Goal: Book appointment/travel/reservation

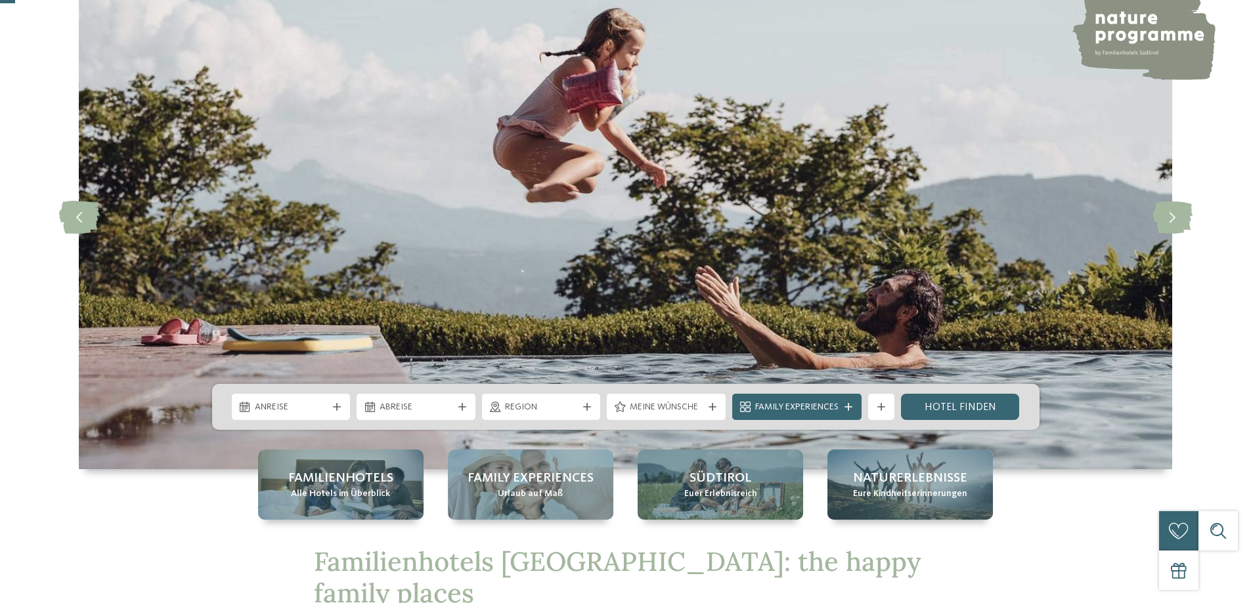
scroll to position [263, 0]
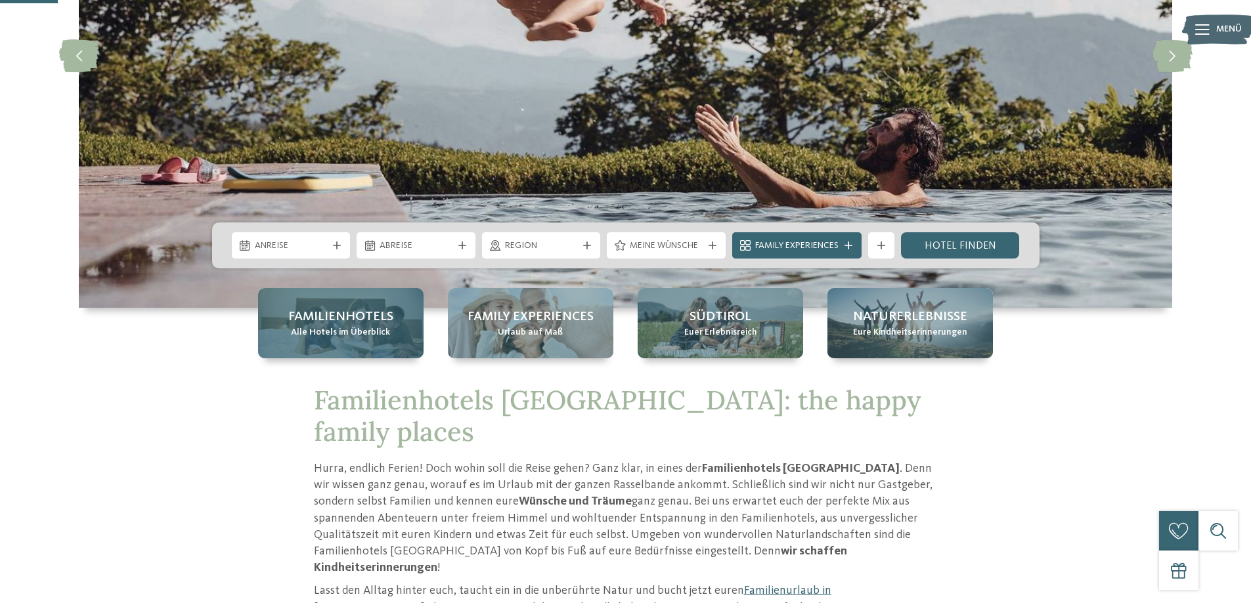
click at [350, 322] on span "Familienhotels" at bounding box center [340, 317] width 105 height 18
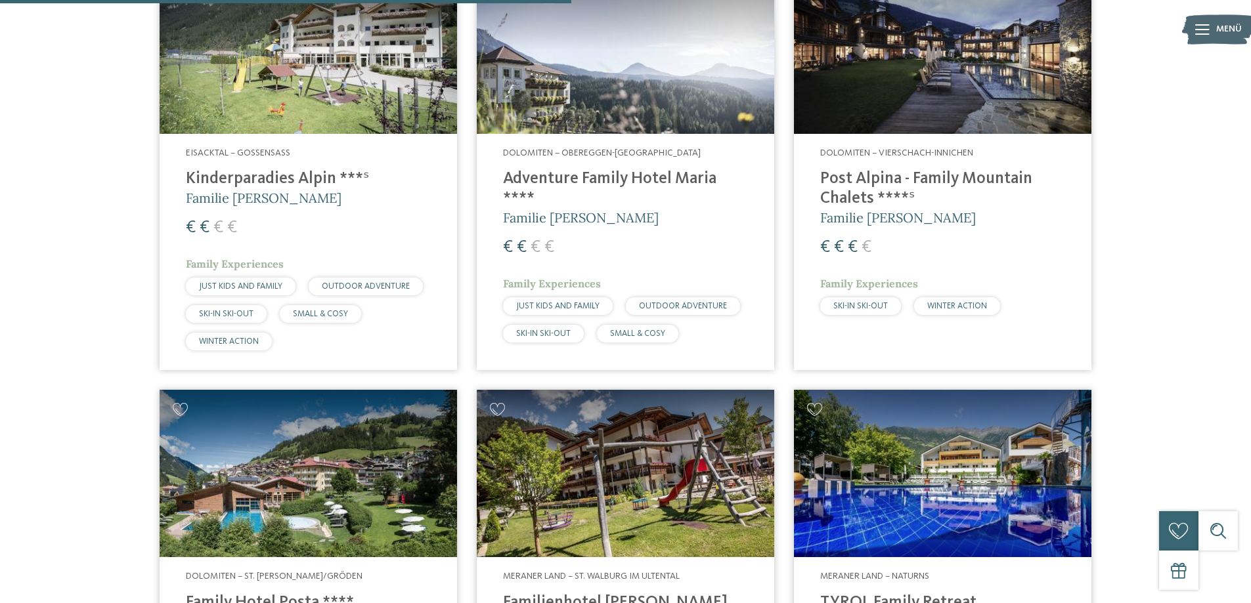
scroll to position [2014, 0]
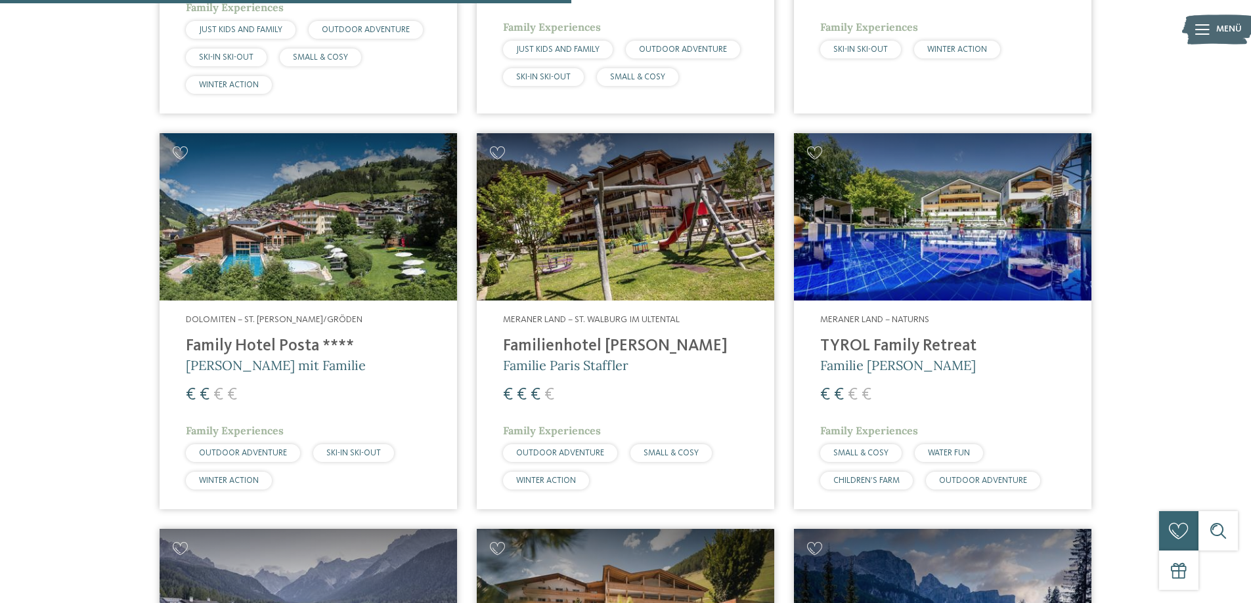
click at [319, 214] on img at bounding box center [308, 216] width 297 height 167
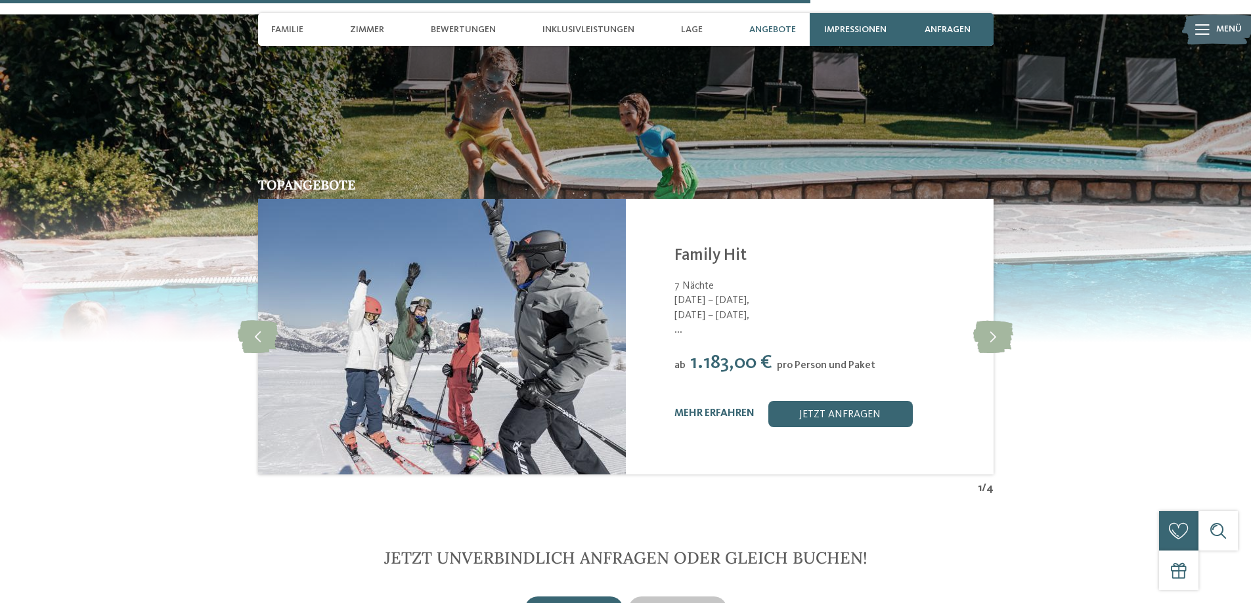
scroll to position [2801, 0]
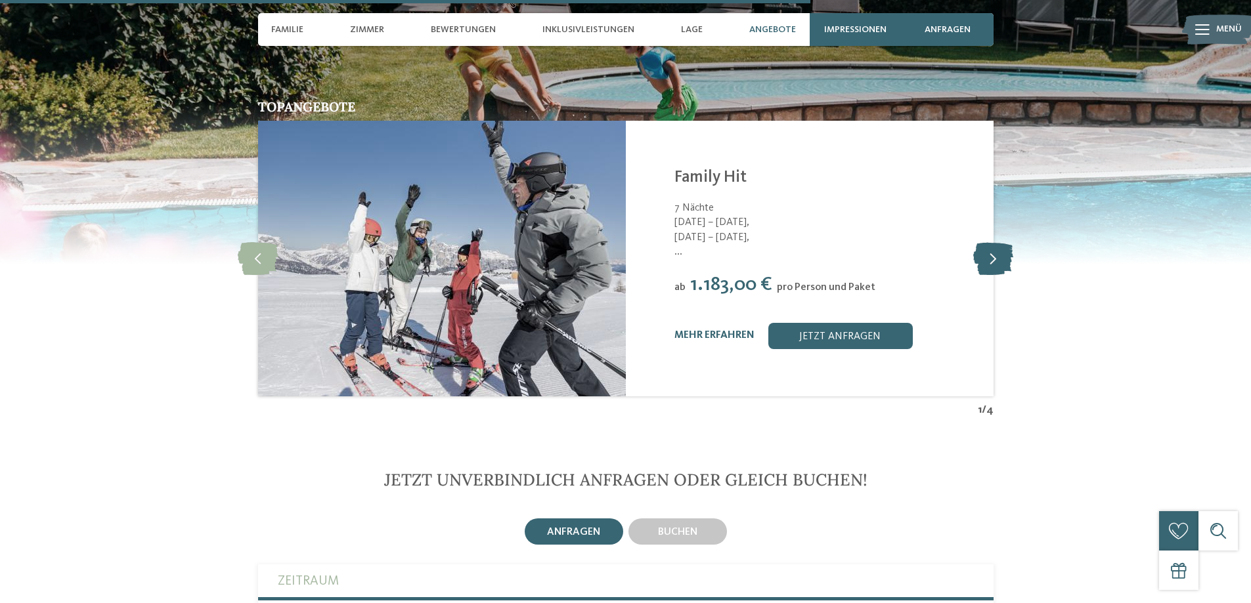
click at [998, 242] on icon at bounding box center [993, 258] width 40 height 33
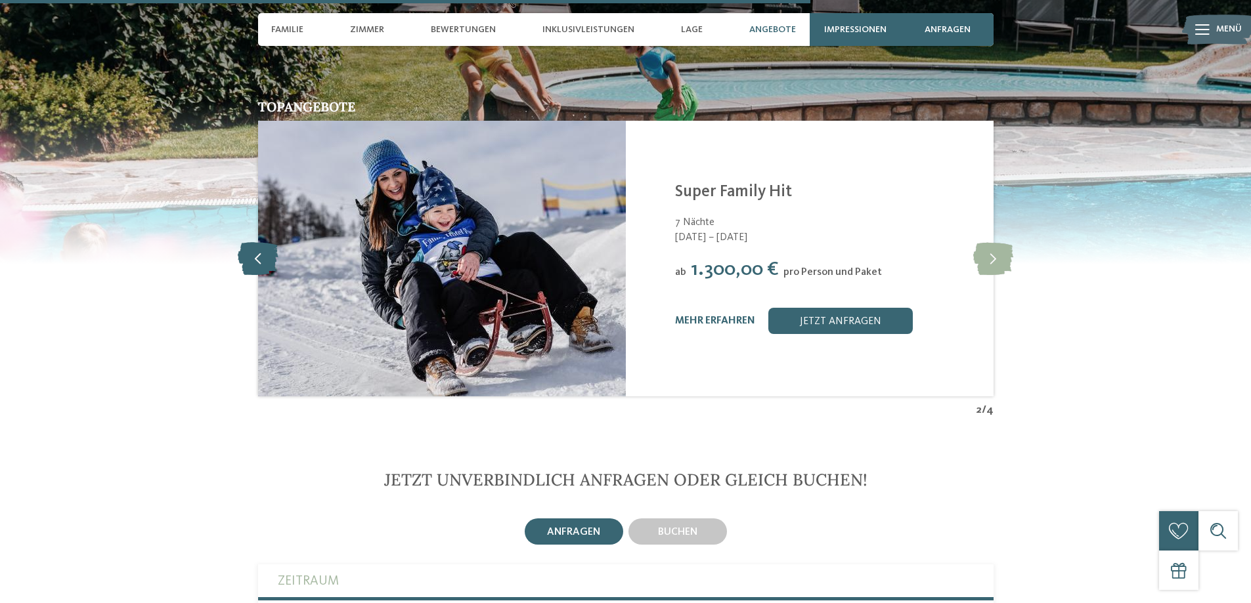
click at [263, 242] on icon at bounding box center [258, 258] width 40 height 33
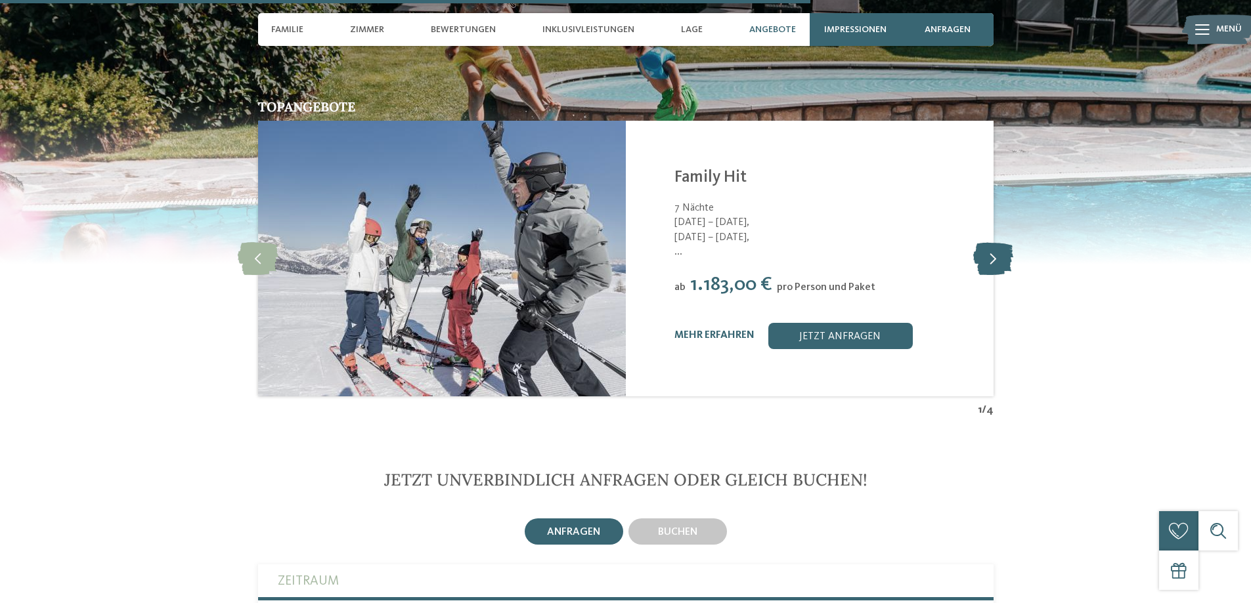
click at [987, 242] on icon at bounding box center [993, 258] width 40 height 33
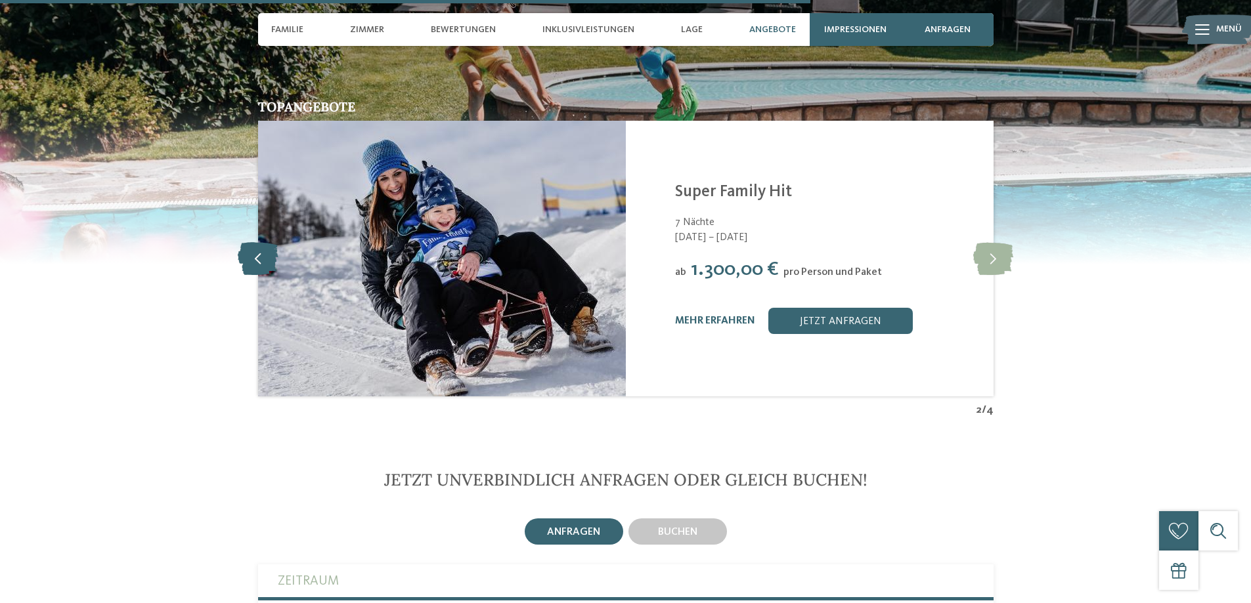
click at [252, 242] on icon at bounding box center [258, 258] width 40 height 33
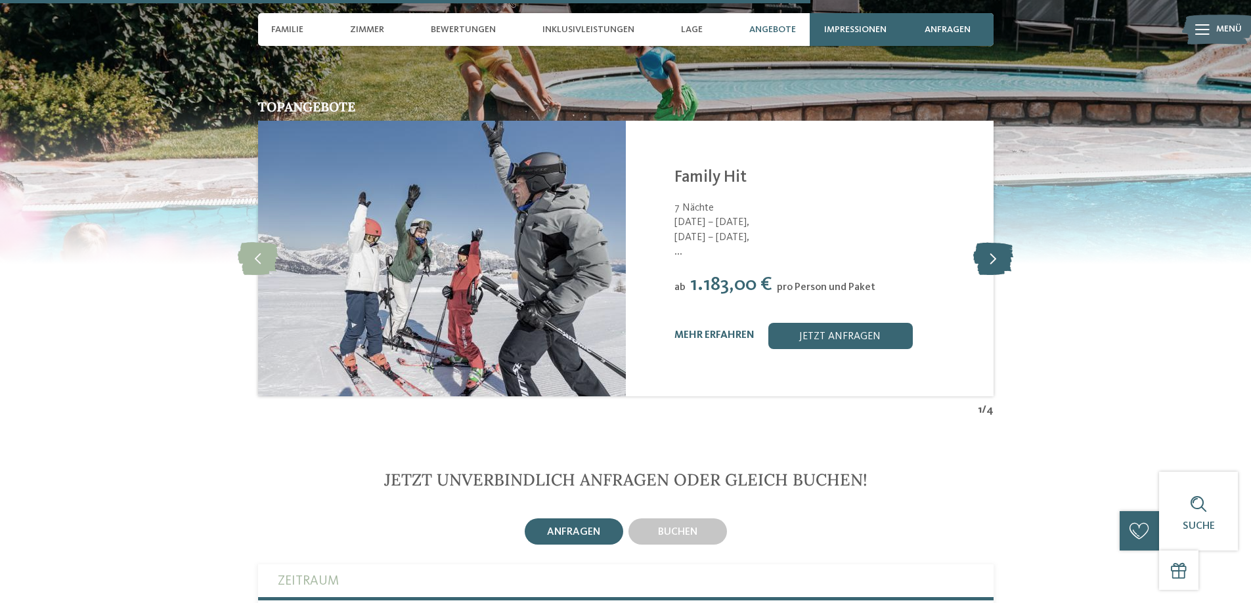
click at [1005, 242] on icon at bounding box center [993, 258] width 40 height 33
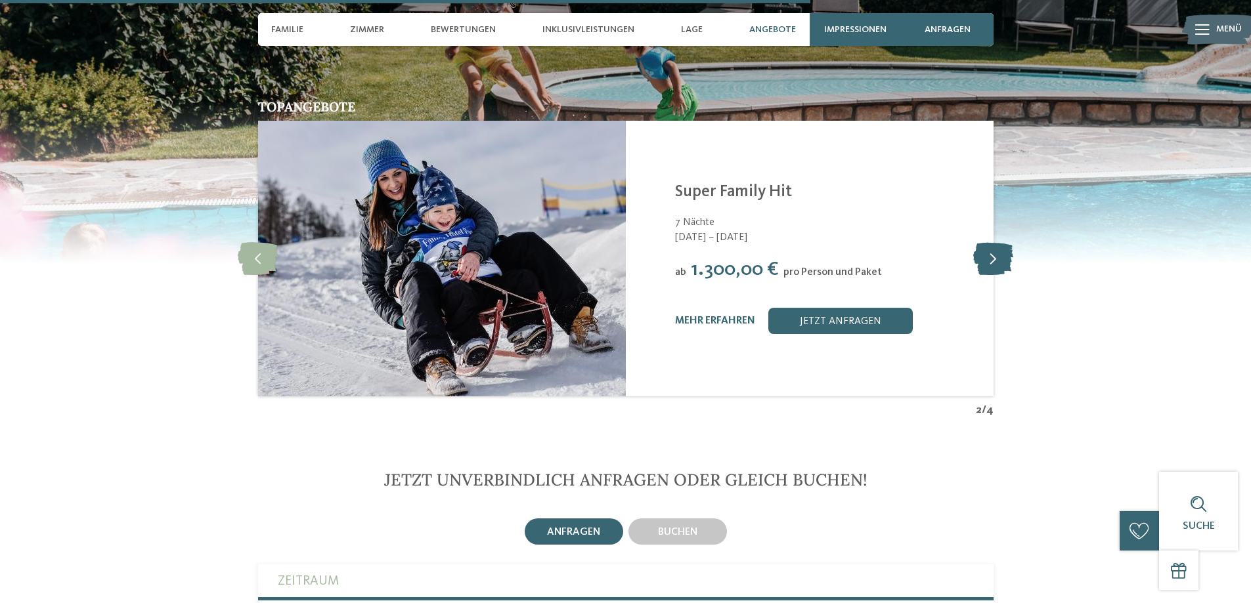
click at [1005, 242] on icon at bounding box center [993, 258] width 40 height 33
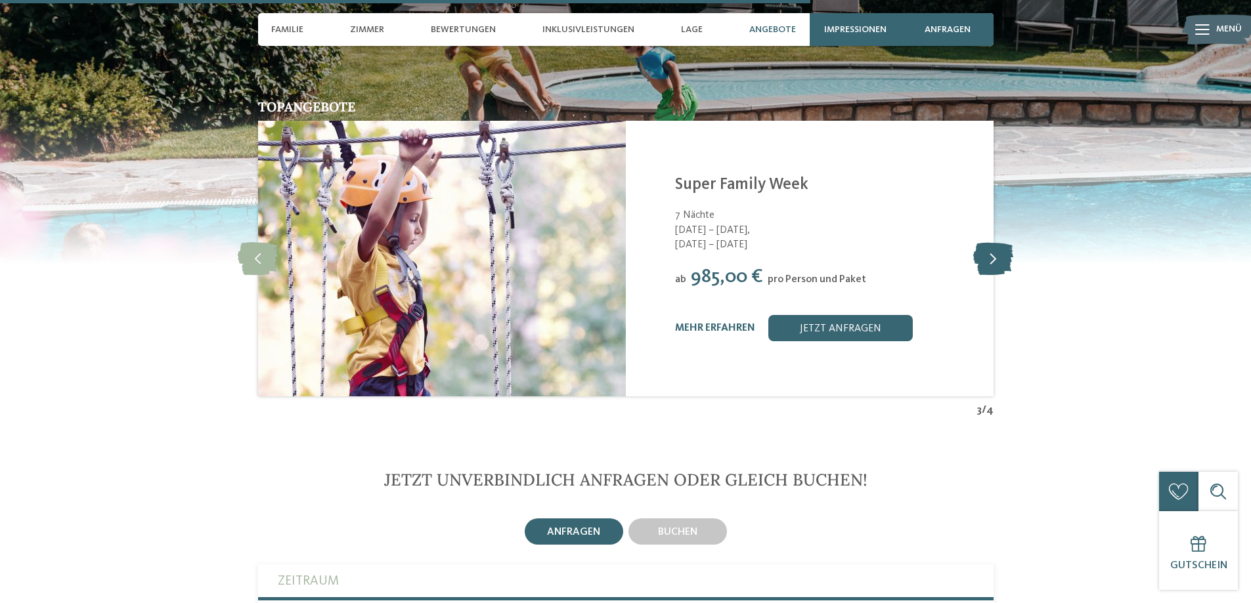
click at [1005, 242] on icon at bounding box center [993, 258] width 40 height 33
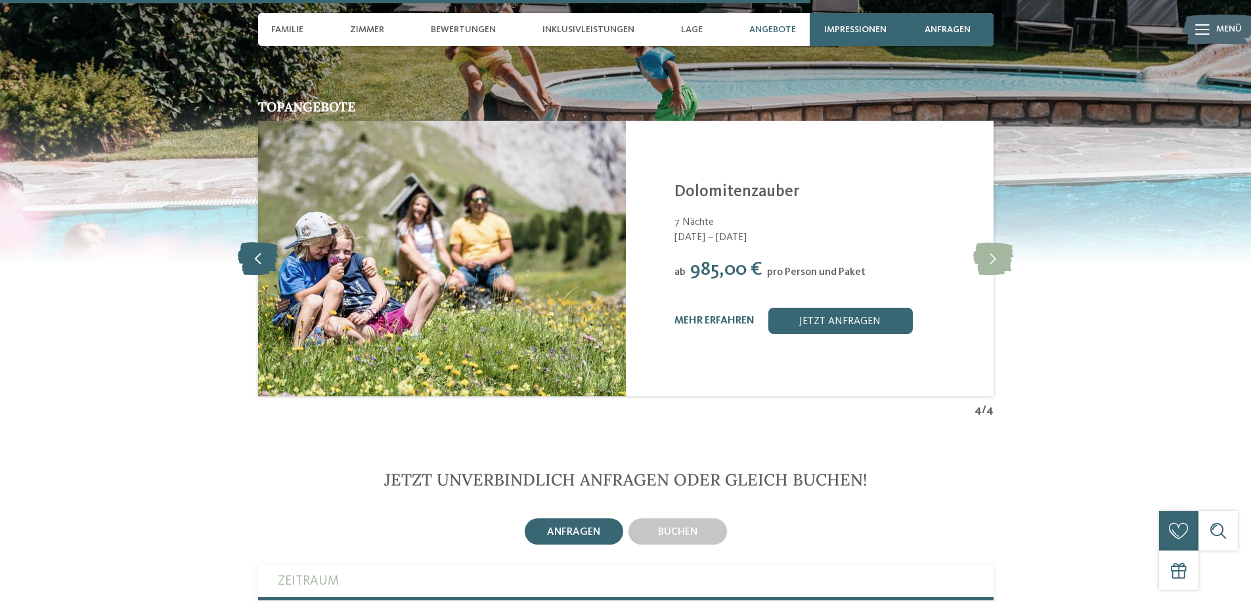
click at [263, 242] on icon at bounding box center [258, 258] width 40 height 33
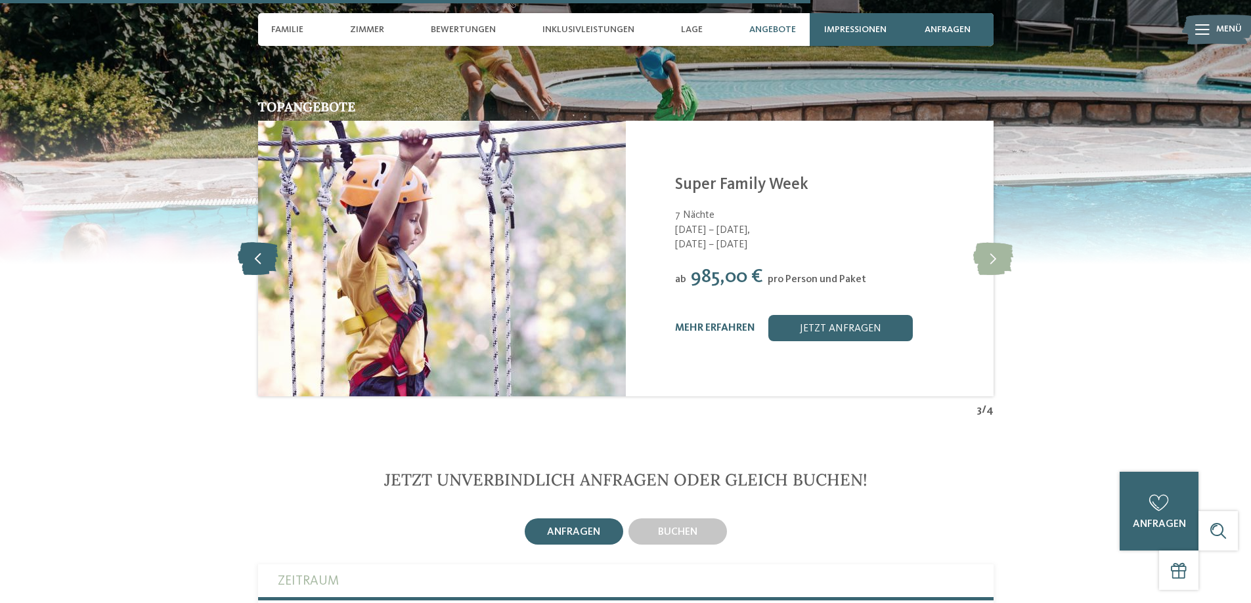
click at [263, 242] on icon at bounding box center [258, 258] width 40 height 33
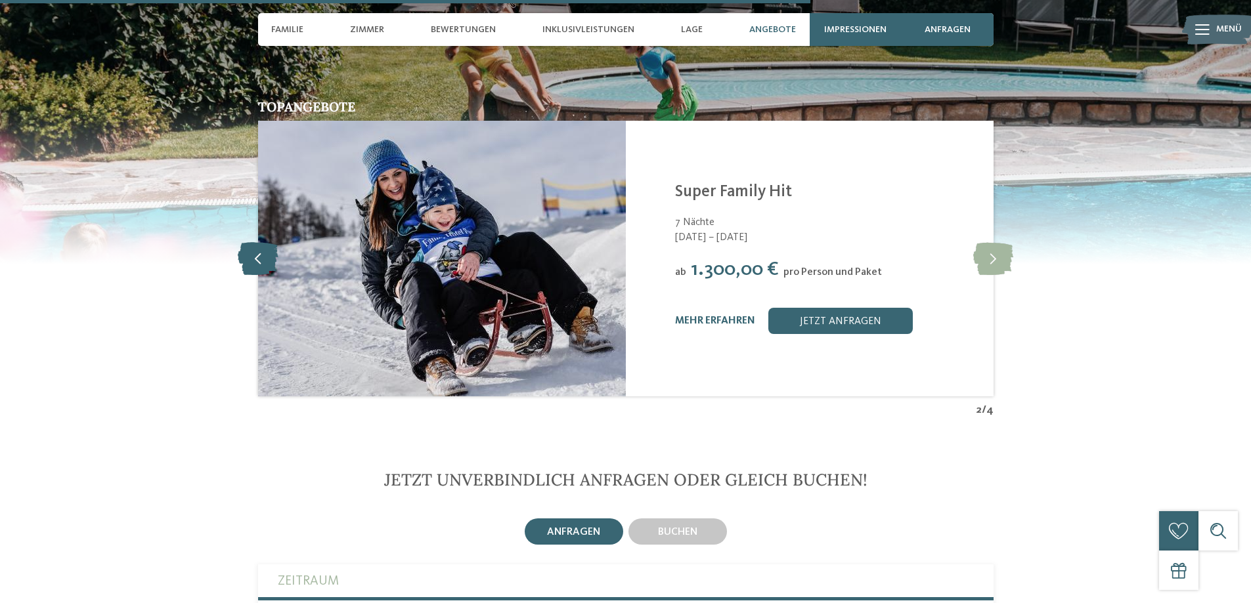
click at [263, 242] on icon at bounding box center [258, 258] width 40 height 33
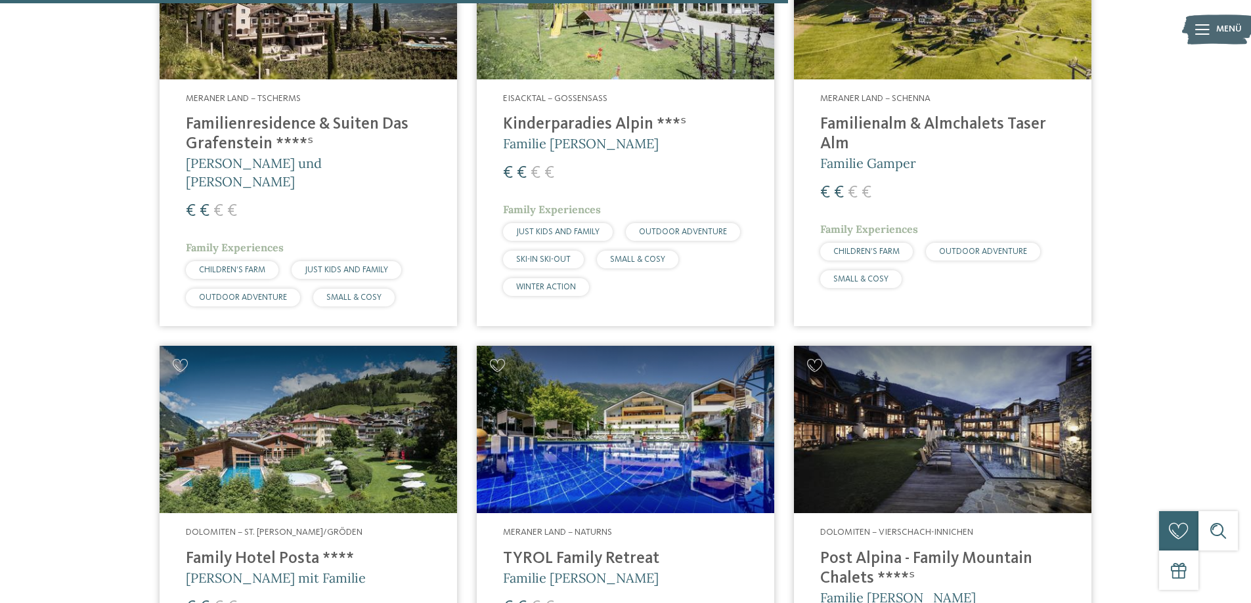
scroll to position [3064, 0]
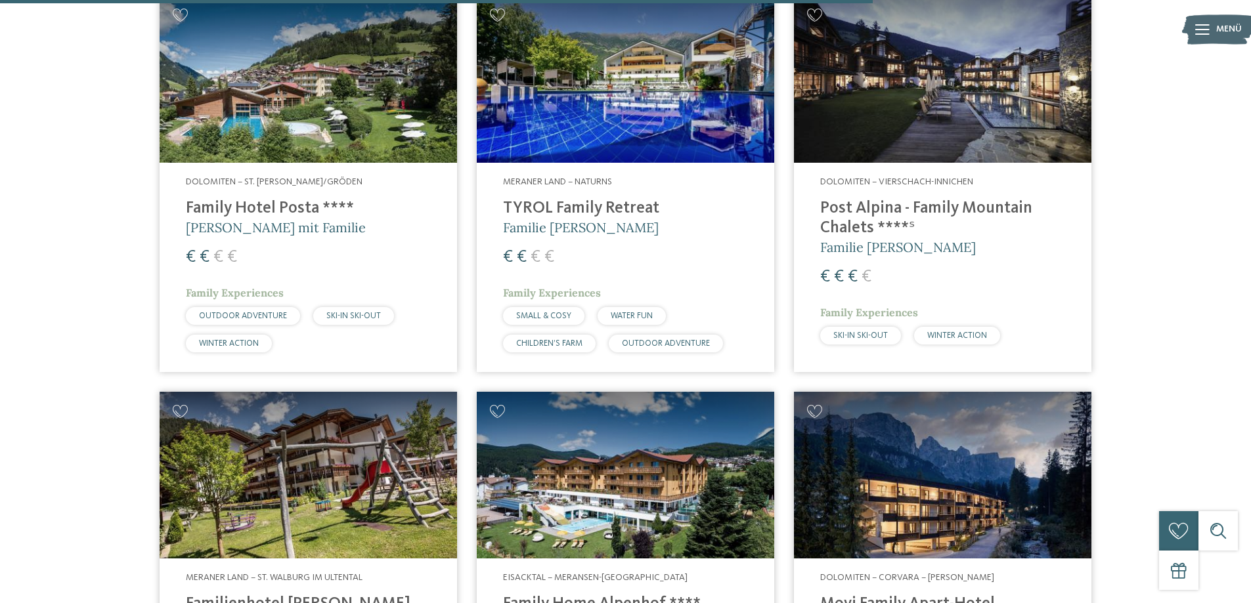
click at [362, 25] on img at bounding box center [308, 78] width 297 height 167
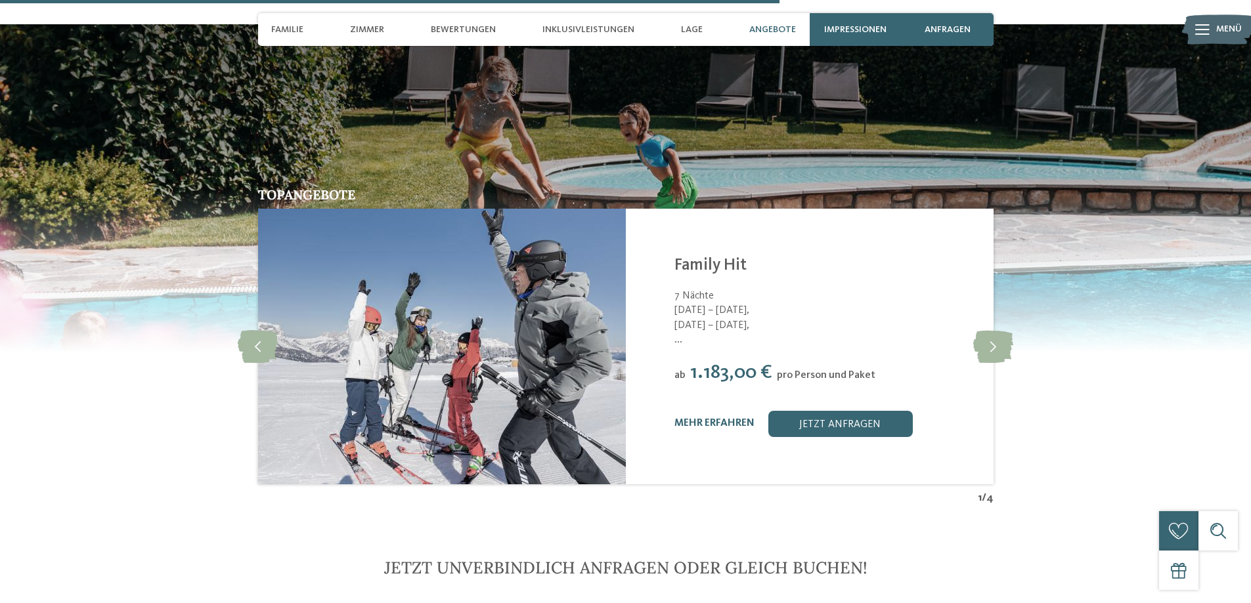
click at [536, 343] on img at bounding box center [441, 347] width 368 height 276
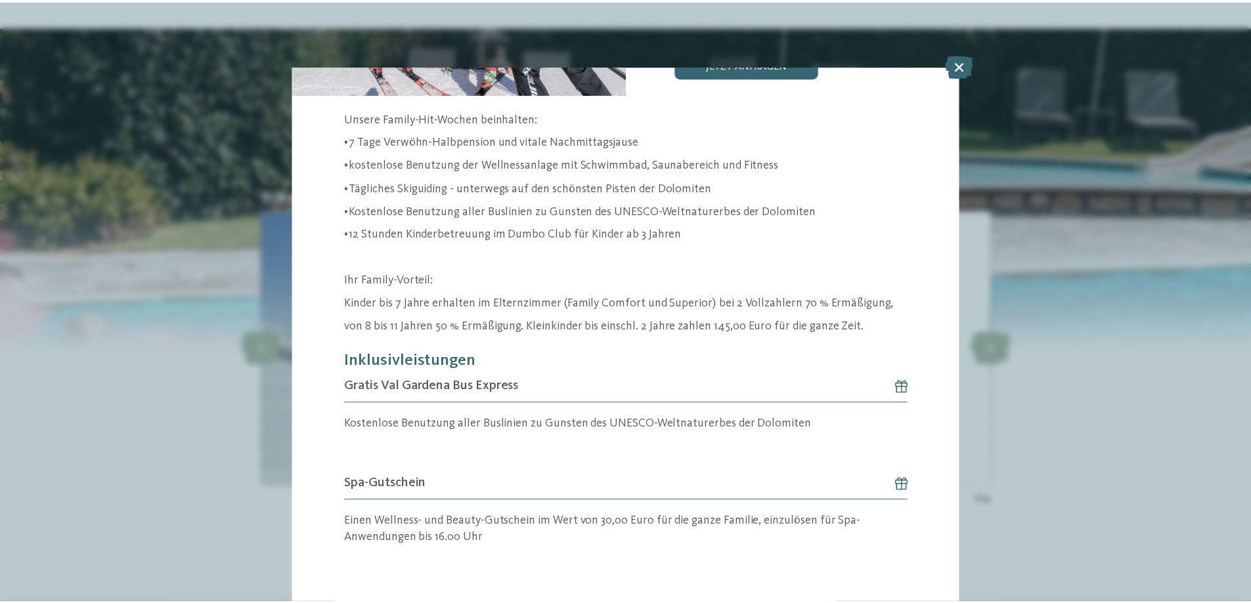
scroll to position [234, 0]
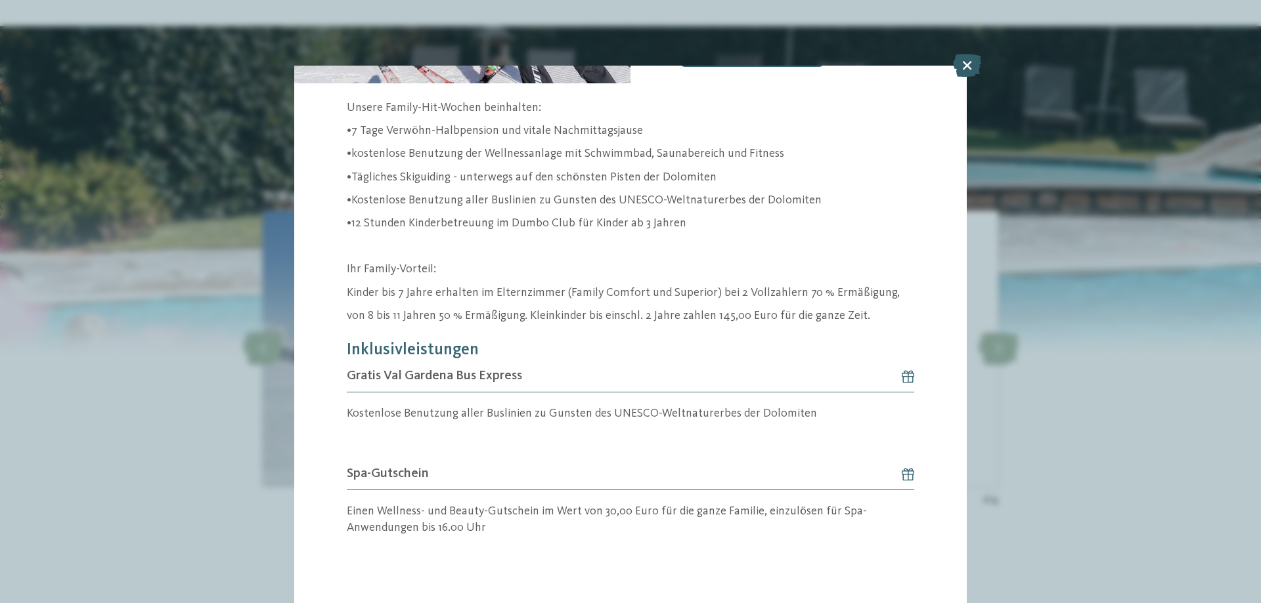
click at [969, 75] on icon at bounding box center [967, 65] width 28 height 23
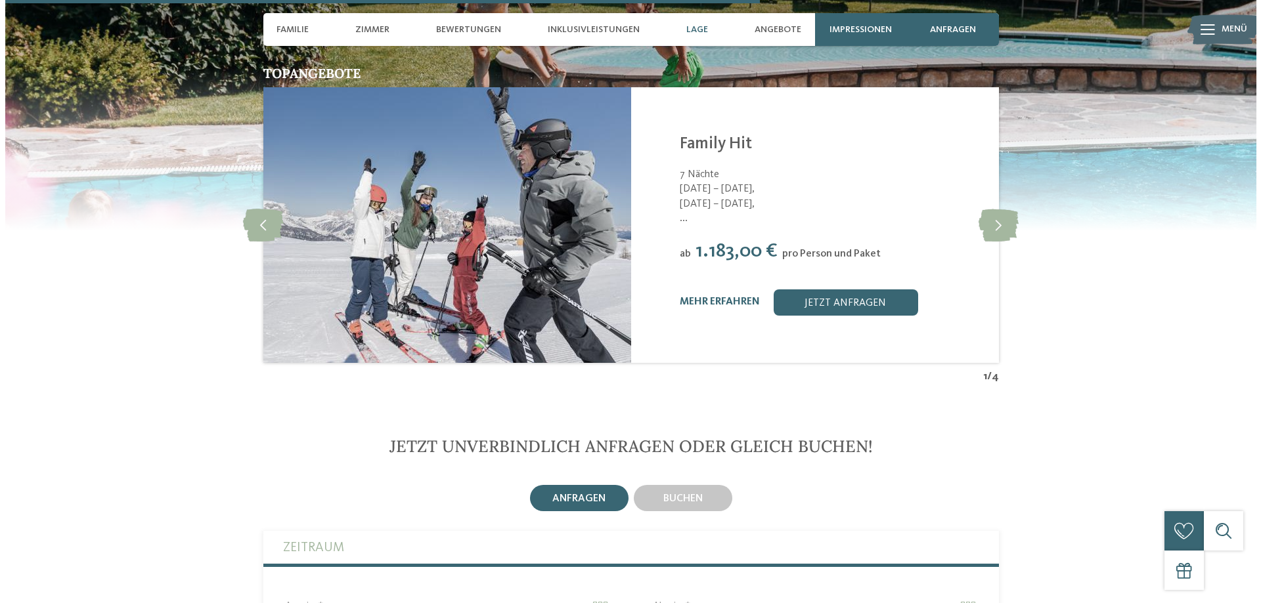
scroll to position [2626, 0]
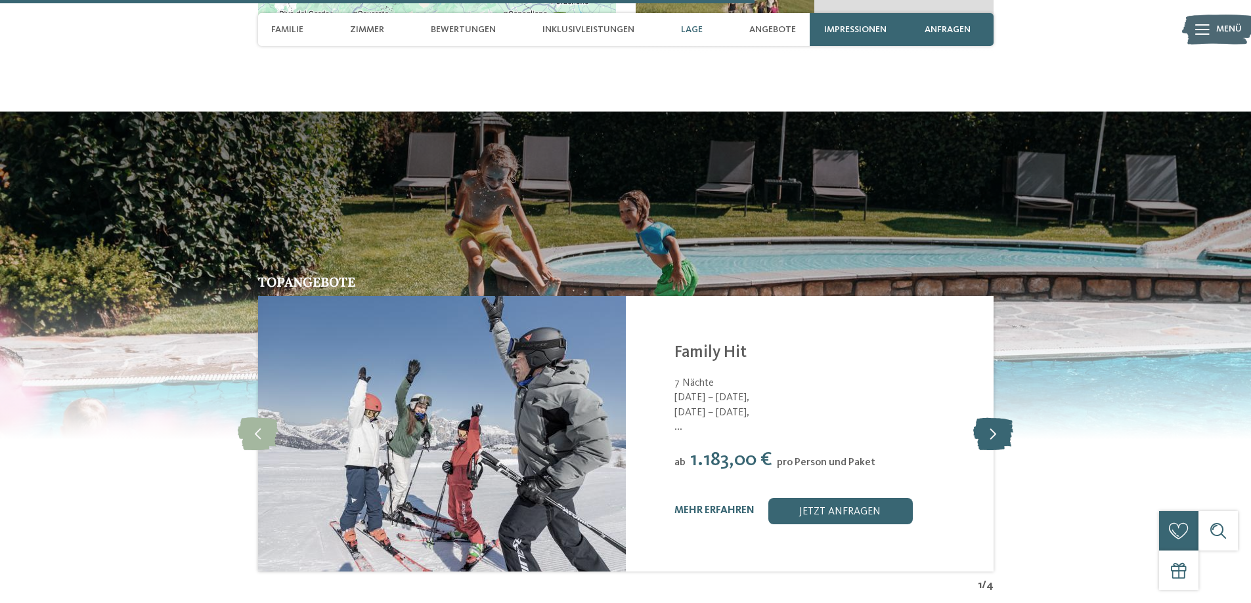
click at [976, 418] on icon at bounding box center [993, 434] width 40 height 33
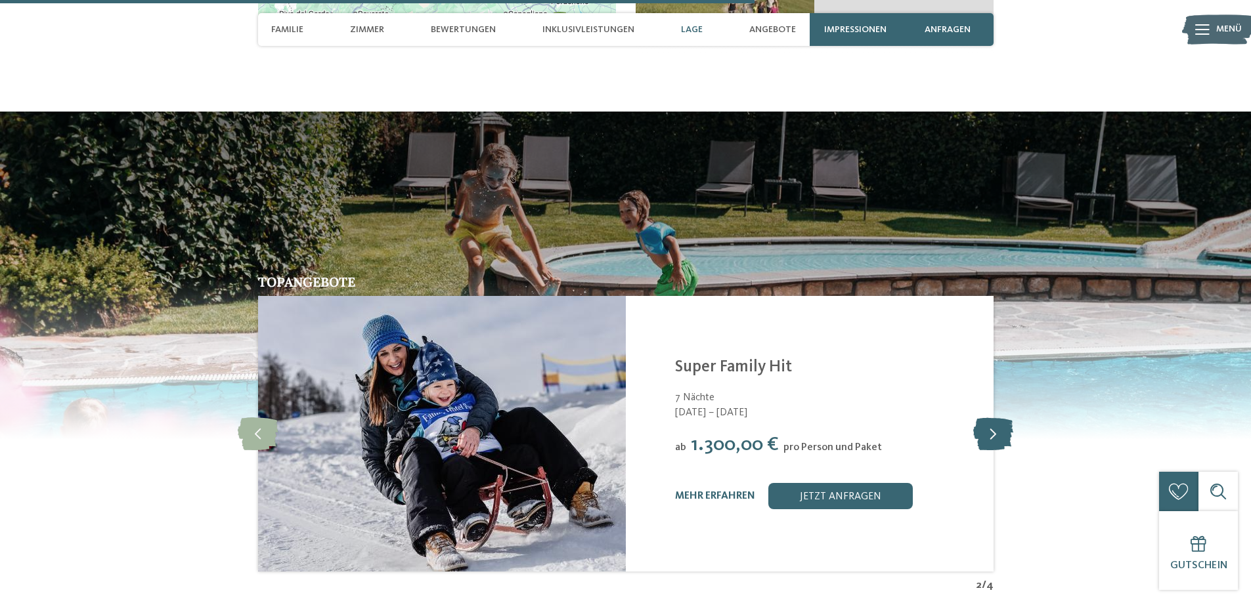
click at [976, 418] on icon at bounding box center [993, 434] width 40 height 33
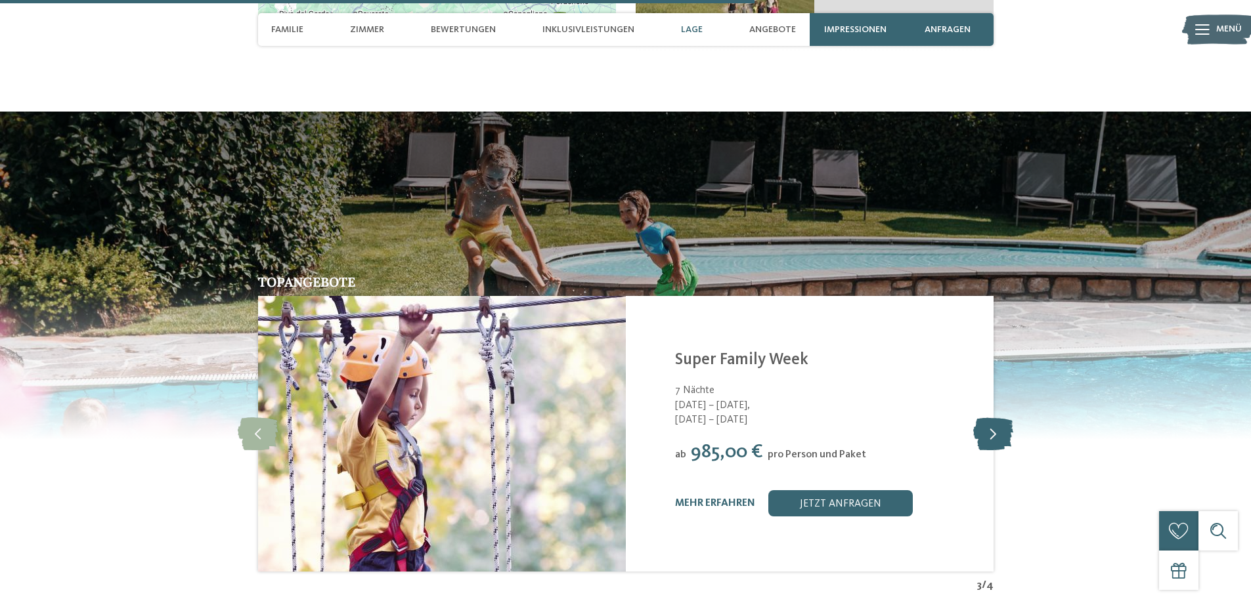
click at [992, 418] on icon at bounding box center [993, 434] width 40 height 33
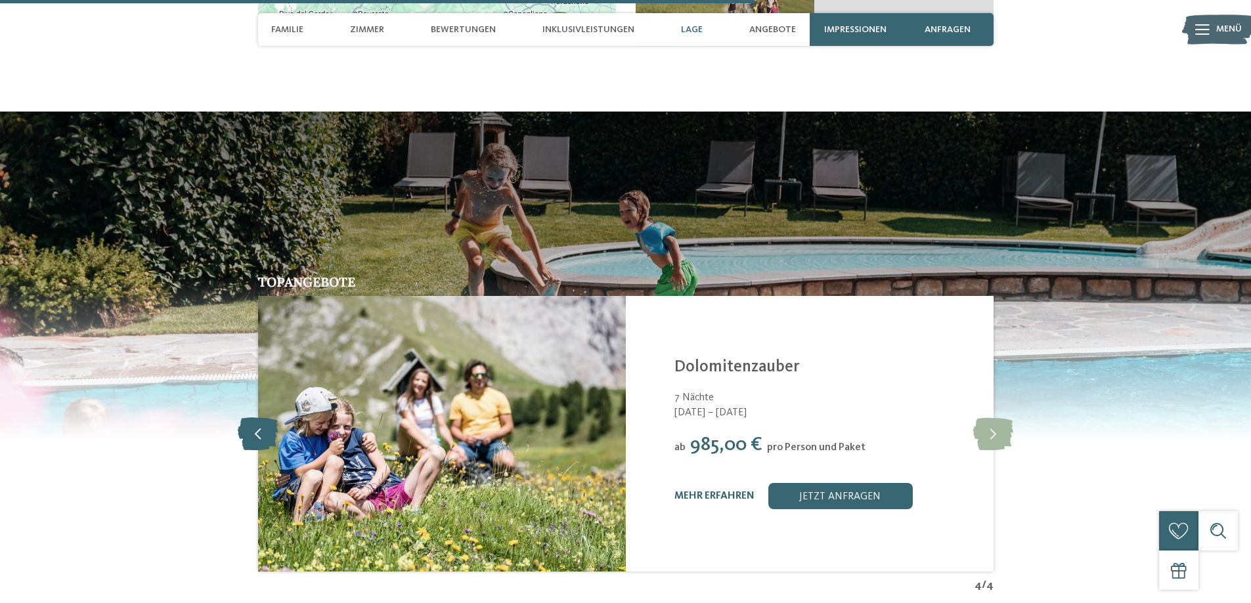
click at [255, 418] on icon at bounding box center [258, 434] width 40 height 33
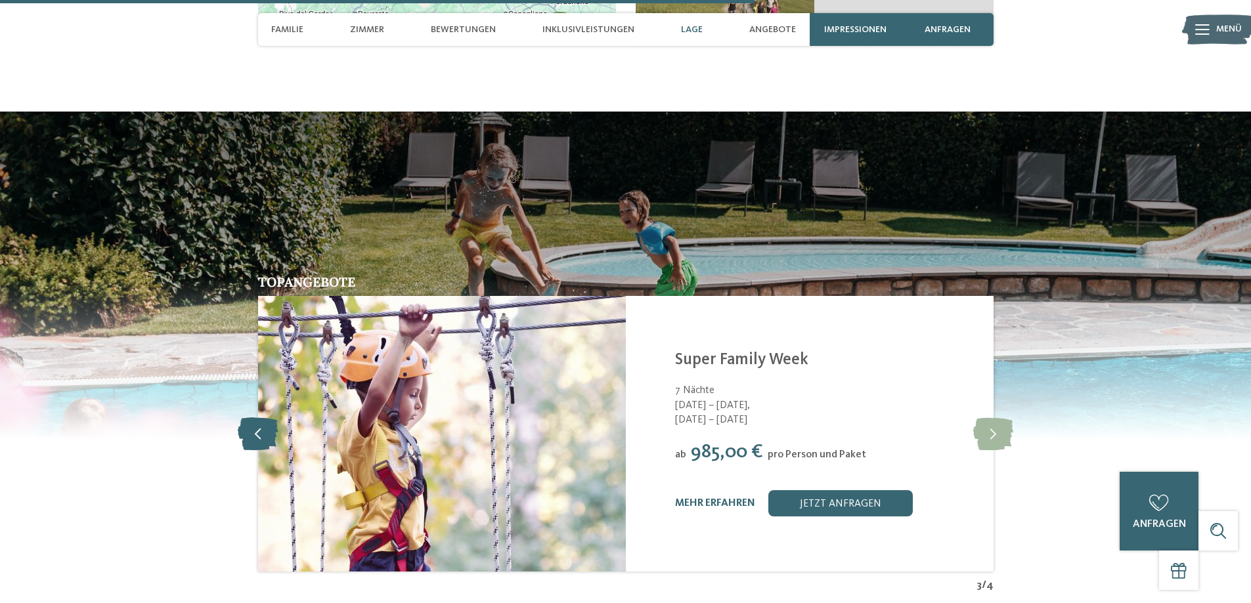
click at [255, 418] on icon at bounding box center [258, 434] width 40 height 33
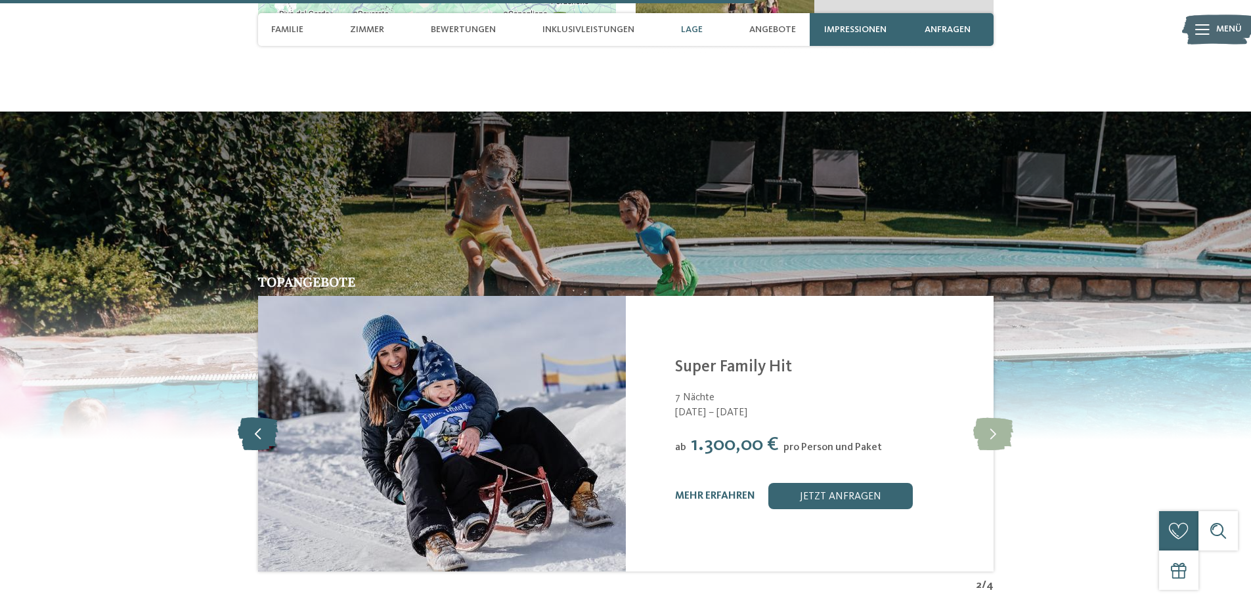
click at [255, 418] on icon at bounding box center [258, 434] width 40 height 33
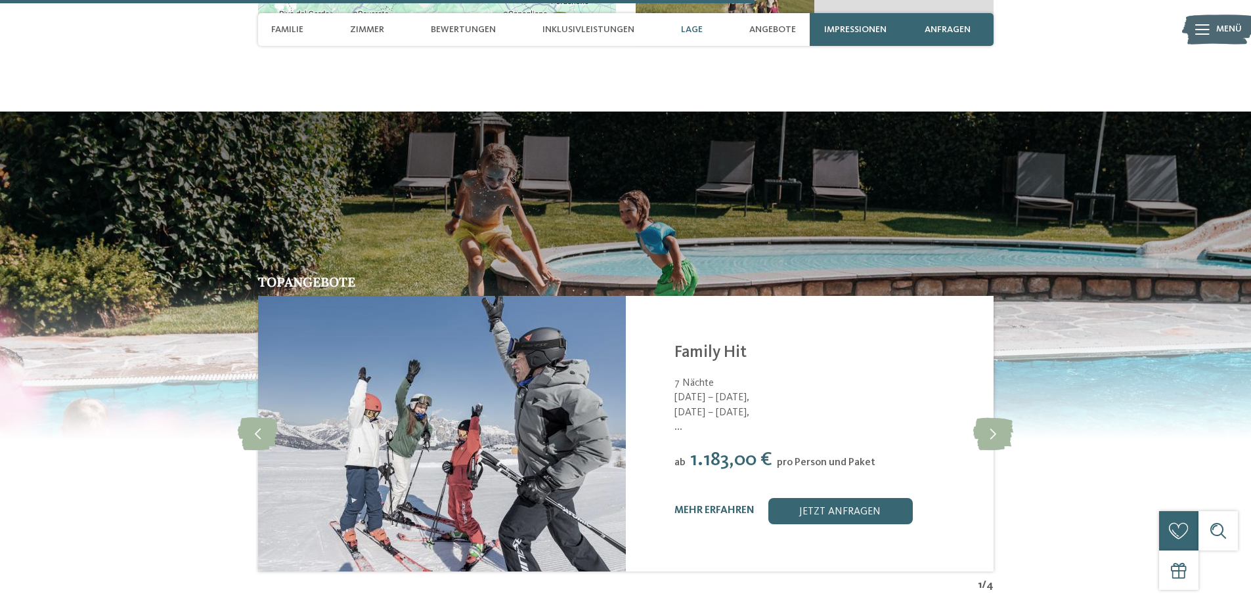
click at [552, 383] on img at bounding box center [441, 434] width 368 height 276
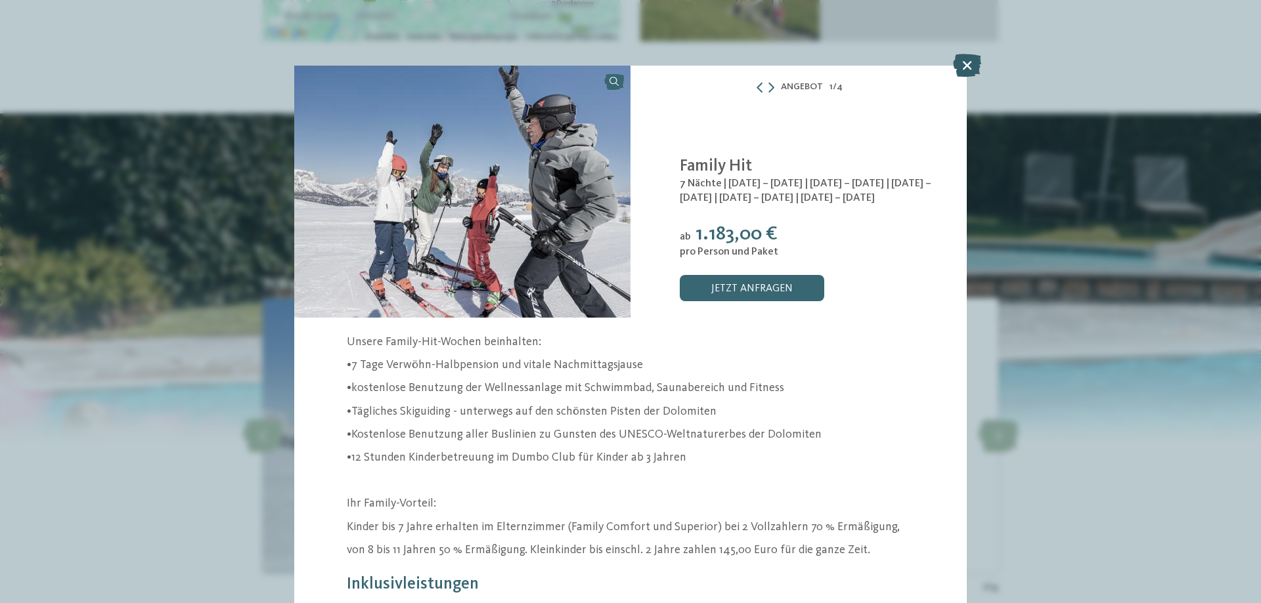
click at [972, 64] on icon at bounding box center [967, 65] width 28 height 23
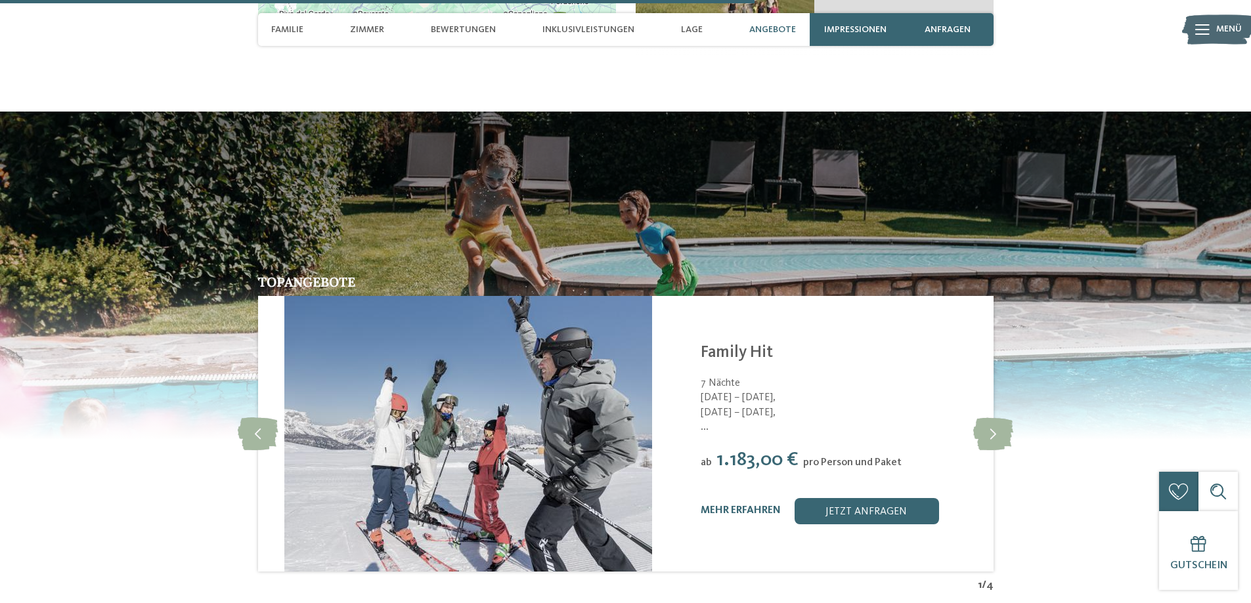
drag, startPoint x: 709, startPoint y: 383, endPoint x: 735, endPoint y: 378, distance: 26.8
click at [735, 406] on span "[DATE] – [DATE]," at bounding box center [852, 413] width 302 height 14
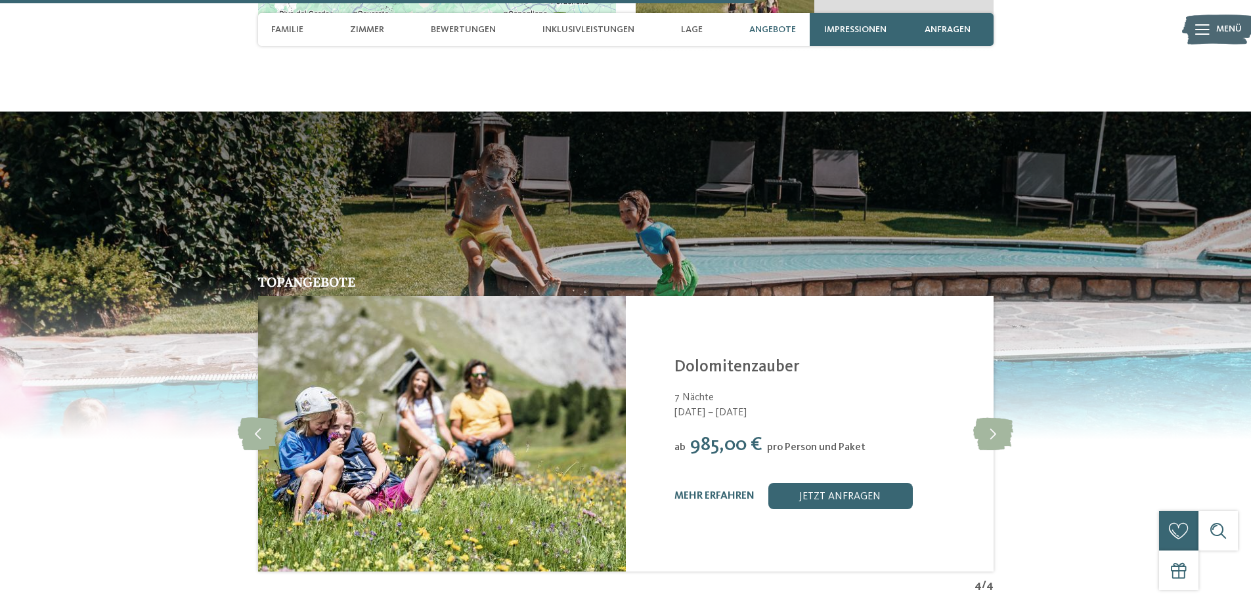
drag, startPoint x: 996, startPoint y: 395, endPoint x: 32, endPoint y: 34, distance: 1029.6
click at [985, 418] on icon at bounding box center [993, 434] width 40 height 33
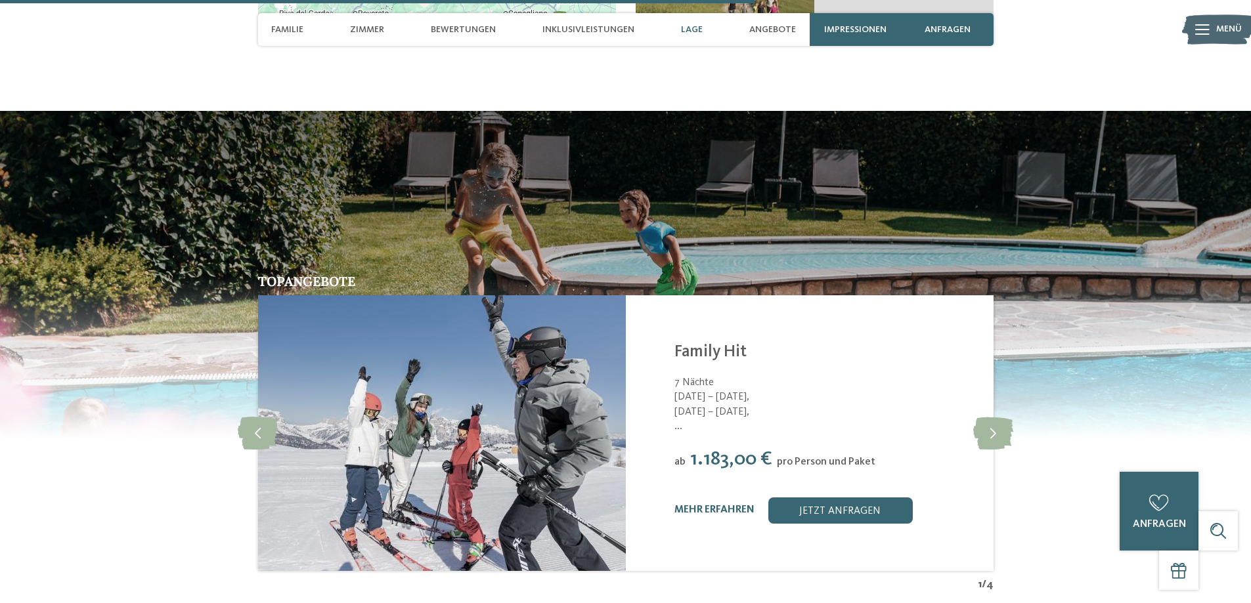
scroll to position [2626, 0]
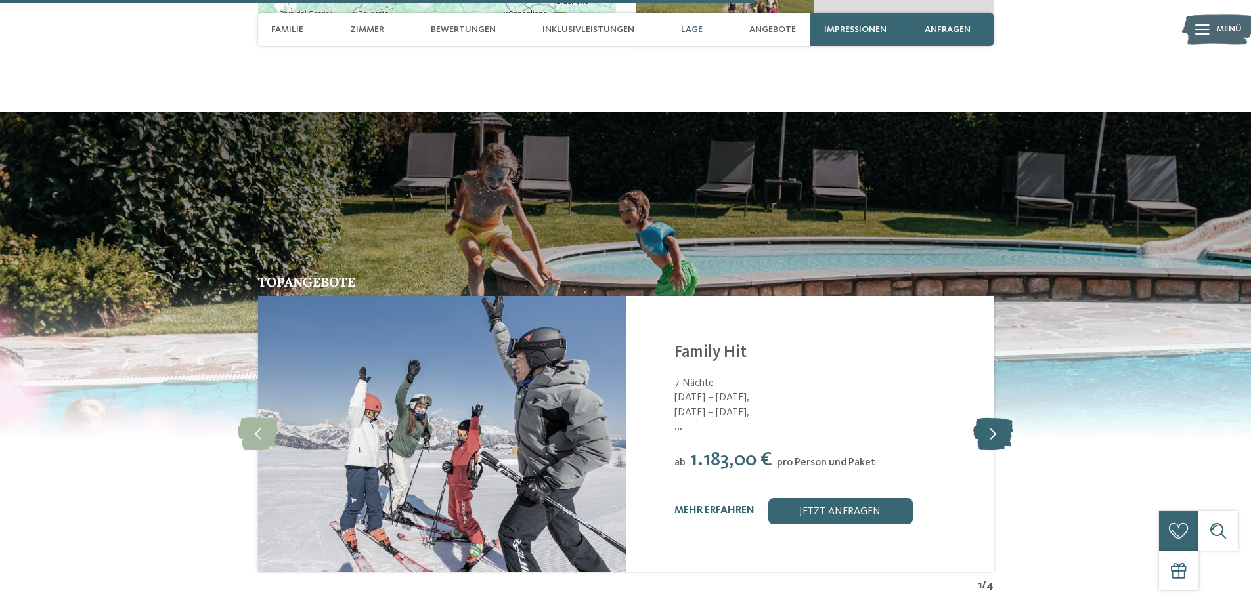
click at [985, 418] on icon at bounding box center [993, 434] width 40 height 33
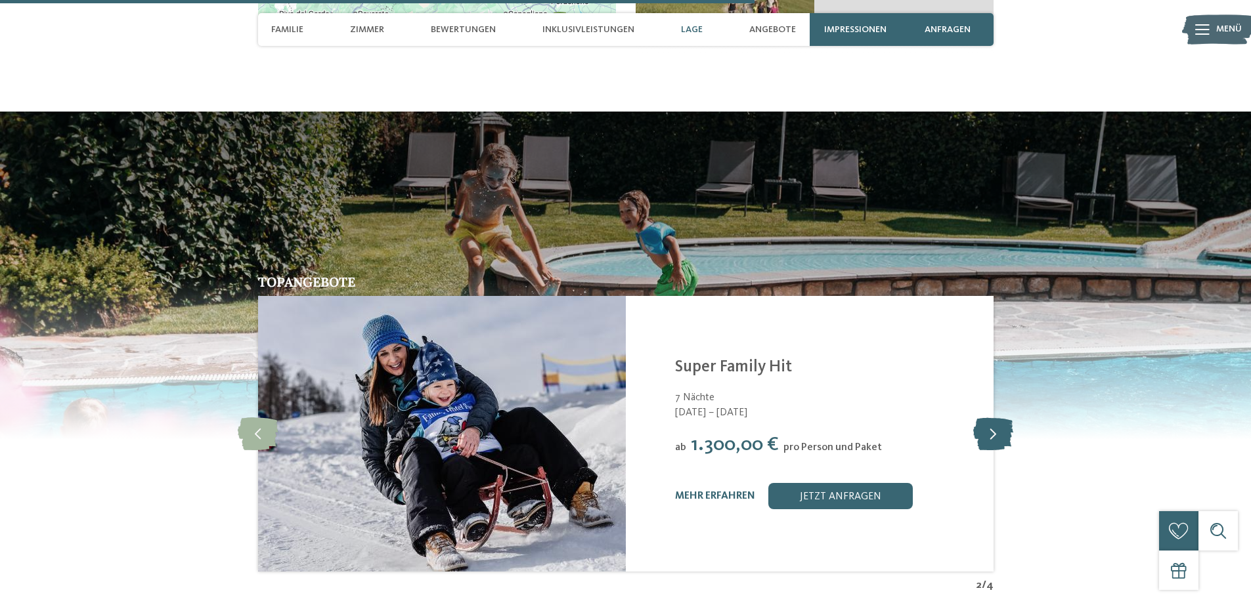
click at [985, 418] on icon at bounding box center [993, 434] width 40 height 33
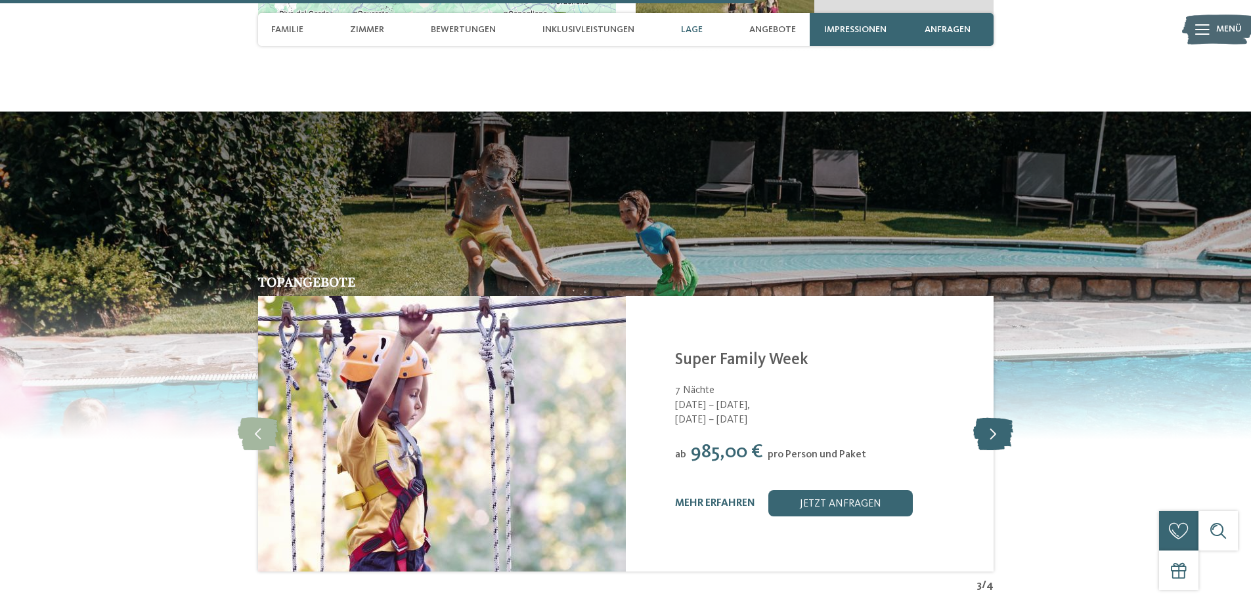
click at [982, 418] on icon at bounding box center [993, 434] width 40 height 33
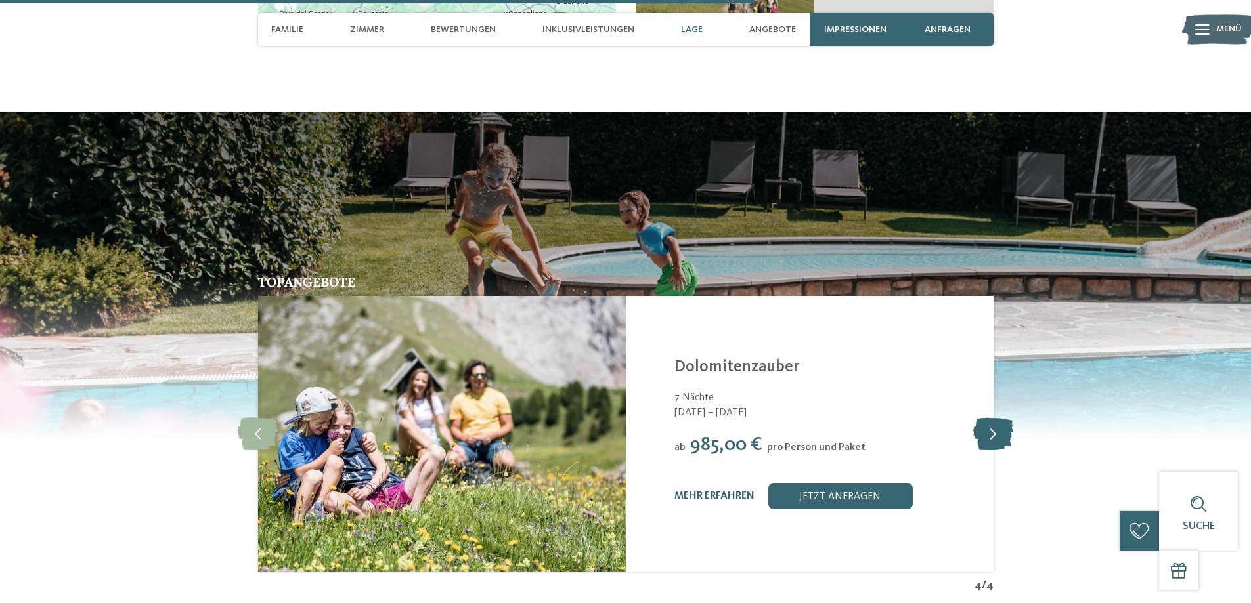
click at [982, 418] on icon at bounding box center [993, 434] width 40 height 33
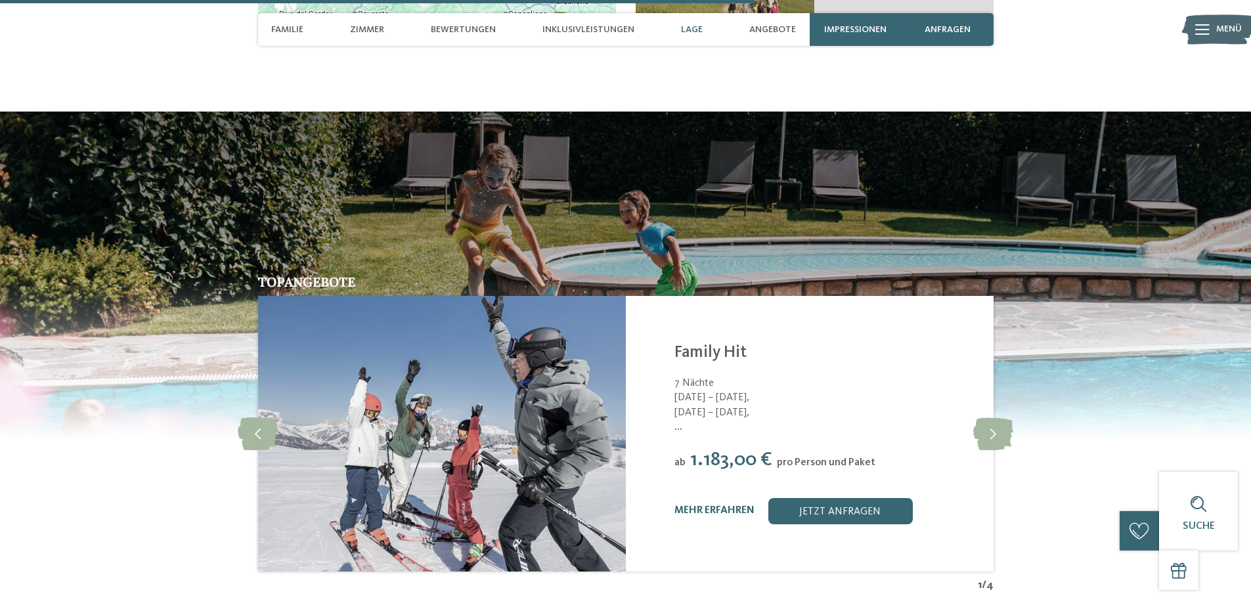
click at [733, 406] on span "[DATE] – [DATE]," at bounding box center [825, 413] width 302 height 14
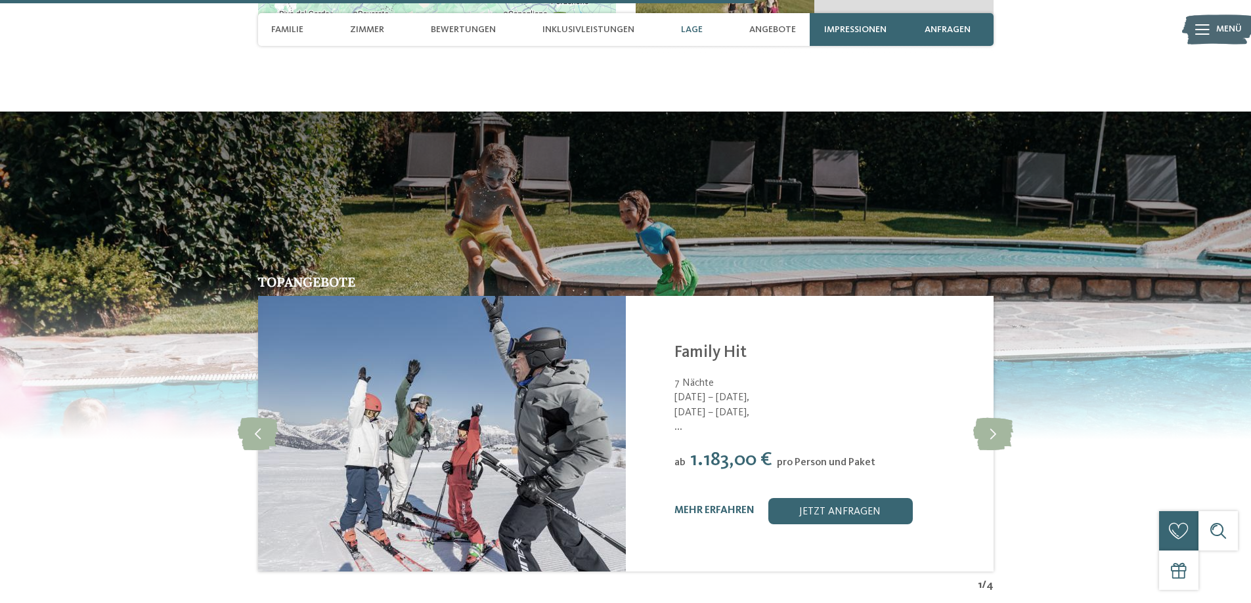
click at [733, 406] on span "[DATE] – [DATE]," at bounding box center [825, 413] width 302 height 14
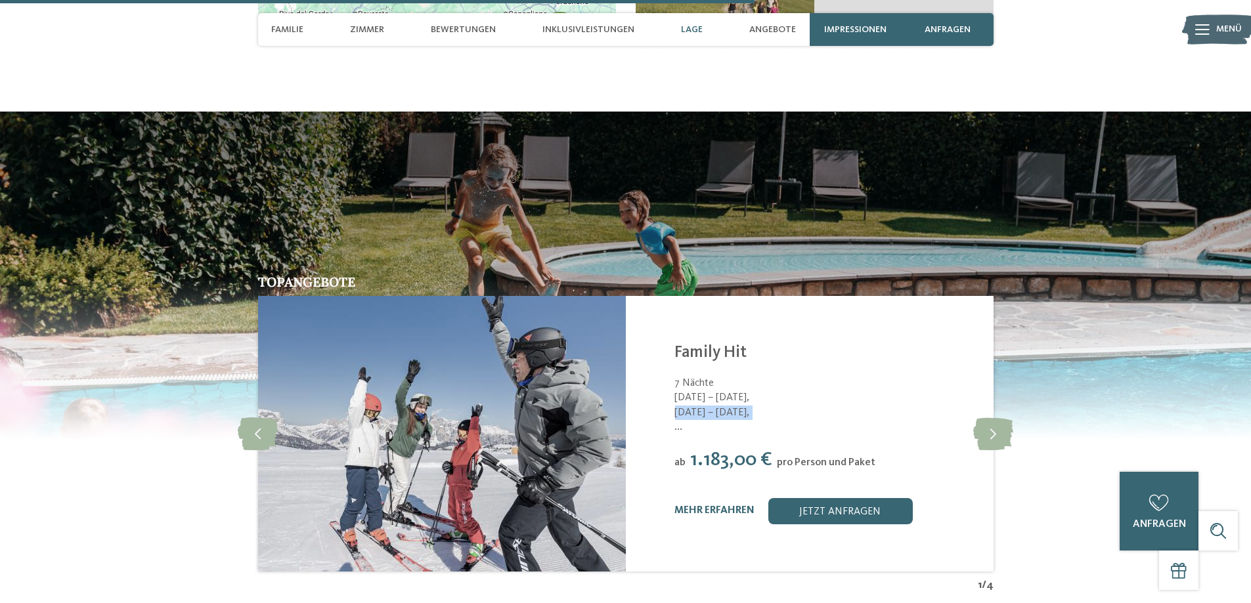
click at [733, 406] on span "[DATE] – [DATE]," at bounding box center [825, 413] width 302 height 14
click at [734, 406] on span "[DATE] – [DATE]," at bounding box center [825, 413] width 302 height 14
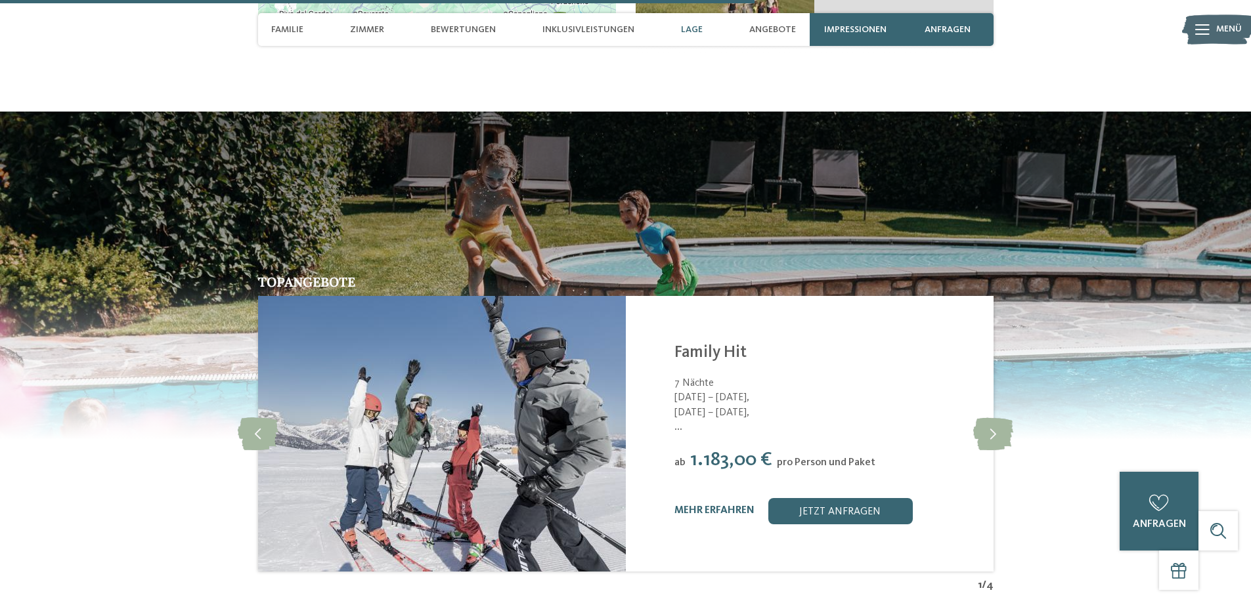
click at [734, 406] on span "[DATE] – [DATE]," at bounding box center [825, 413] width 302 height 14
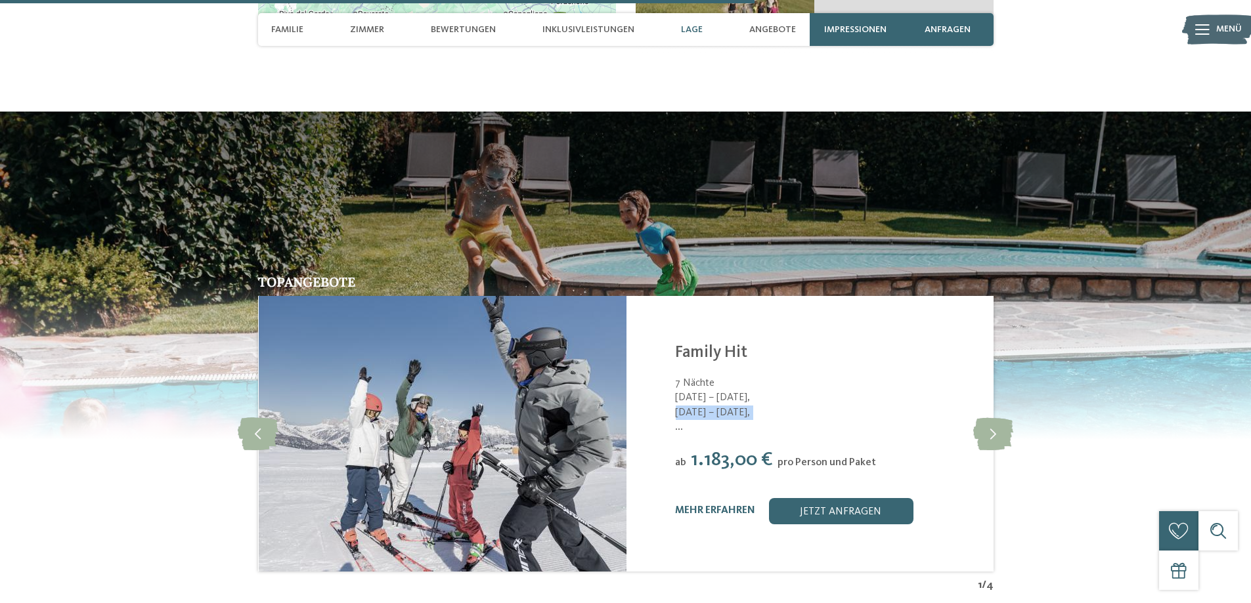
click at [735, 406] on span "[DATE] – [DATE]," at bounding box center [826, 413] width 302 height 14
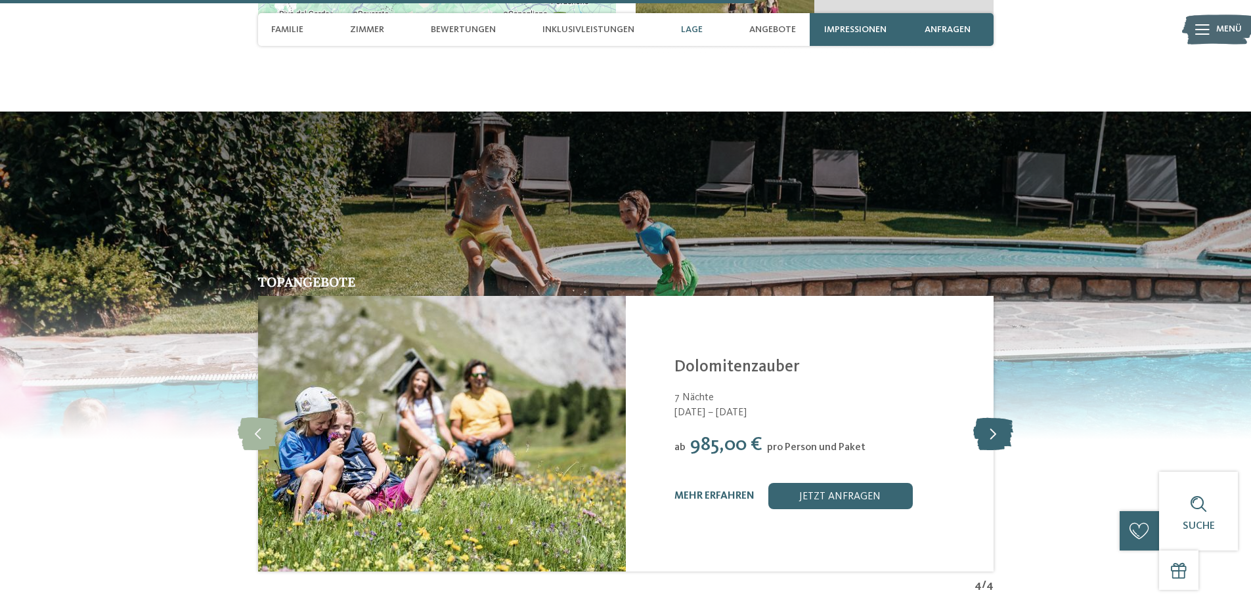
click at [986, 418] on icon at bounding box center [993, 434] width 40 height 33
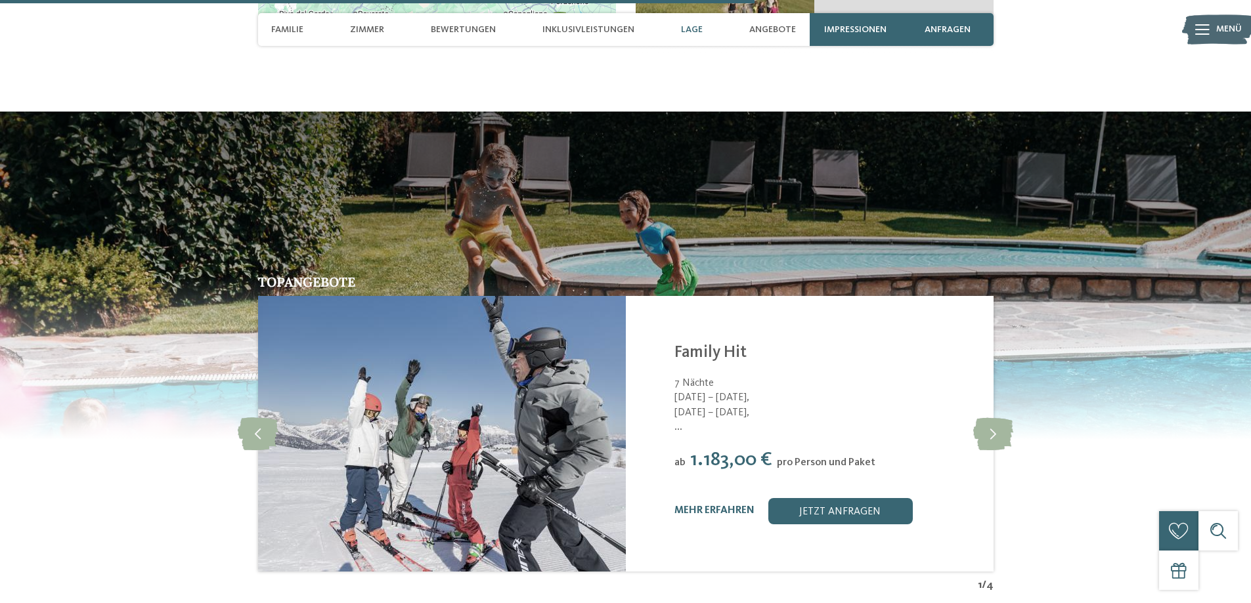
click at [707, 406] on span "[DATE] – [DATE]," at bounding box center [825, 413] width 302 height 14
click at [708, 406] on span "[DATE] – [DATE]," at bounding box center [825, 413] width 302 height 14
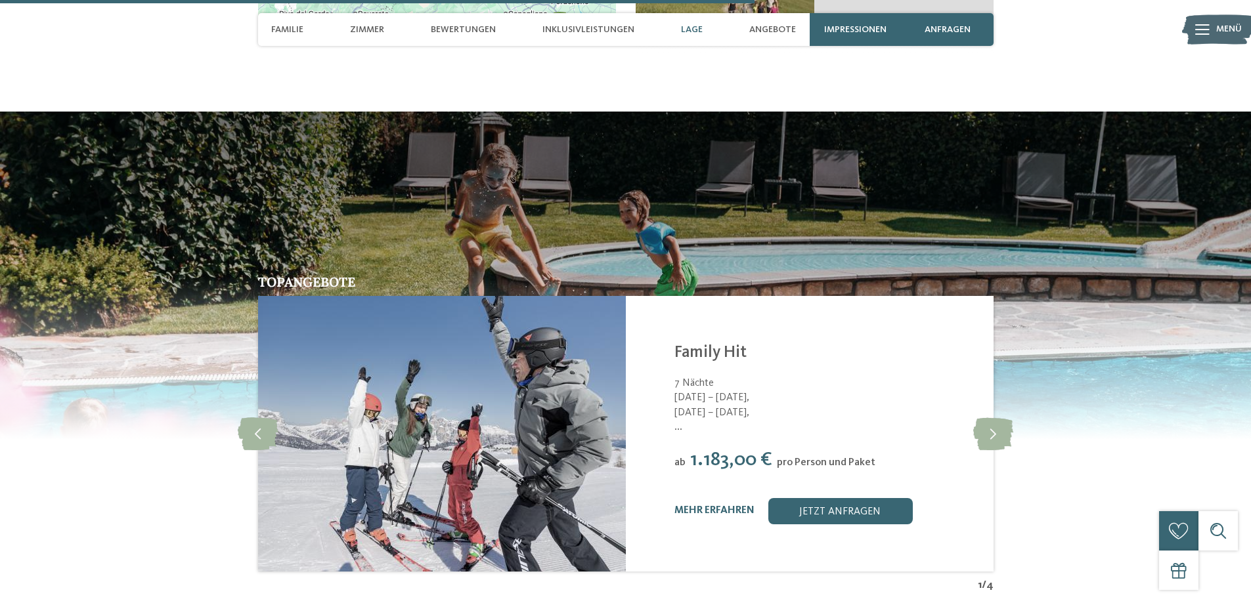
click at [708, 406] on span "[DATE] – [DATE]," at bounding box center [825, 413] width 302 height 14
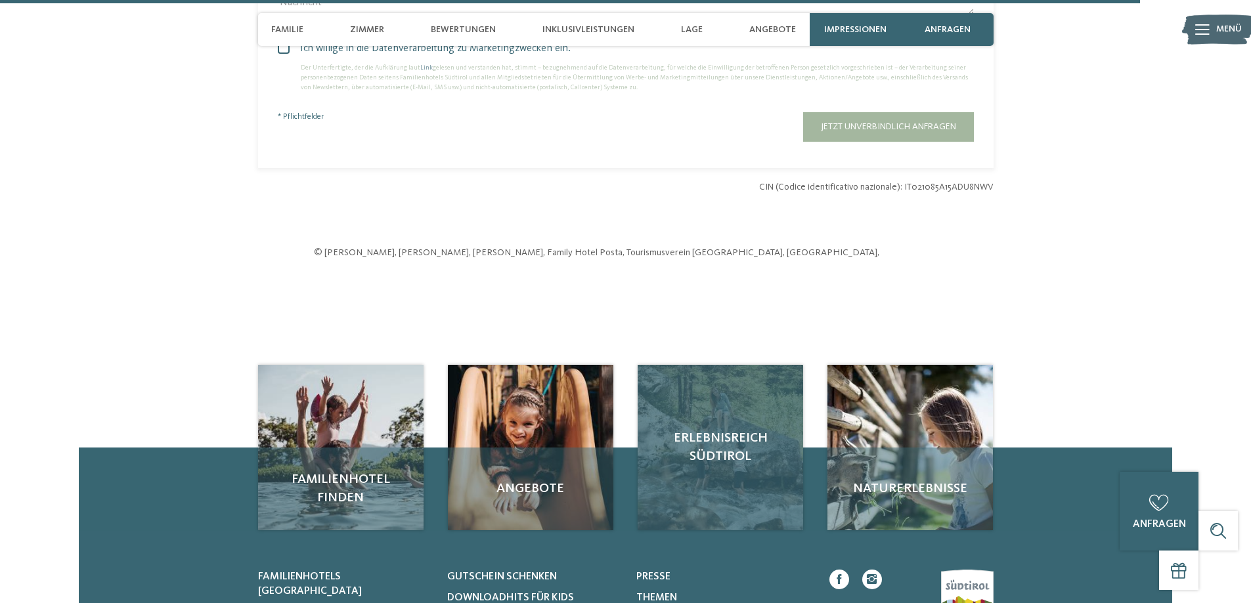
scroll to position [3939, 0]
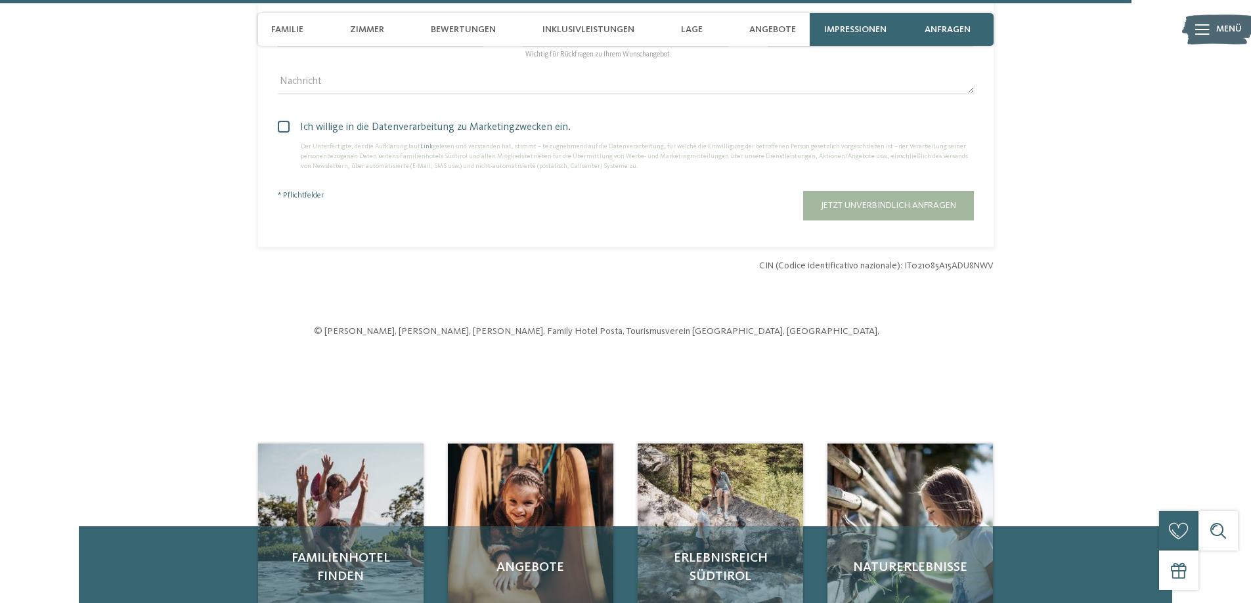
click at [630, 325] on p "© [PERSON_NAME], [PERSON_NAME], [PERSON_NAME], Family Hotel Posta, Tourismusver…" at bounding box center [626, 331] width 624 height 13
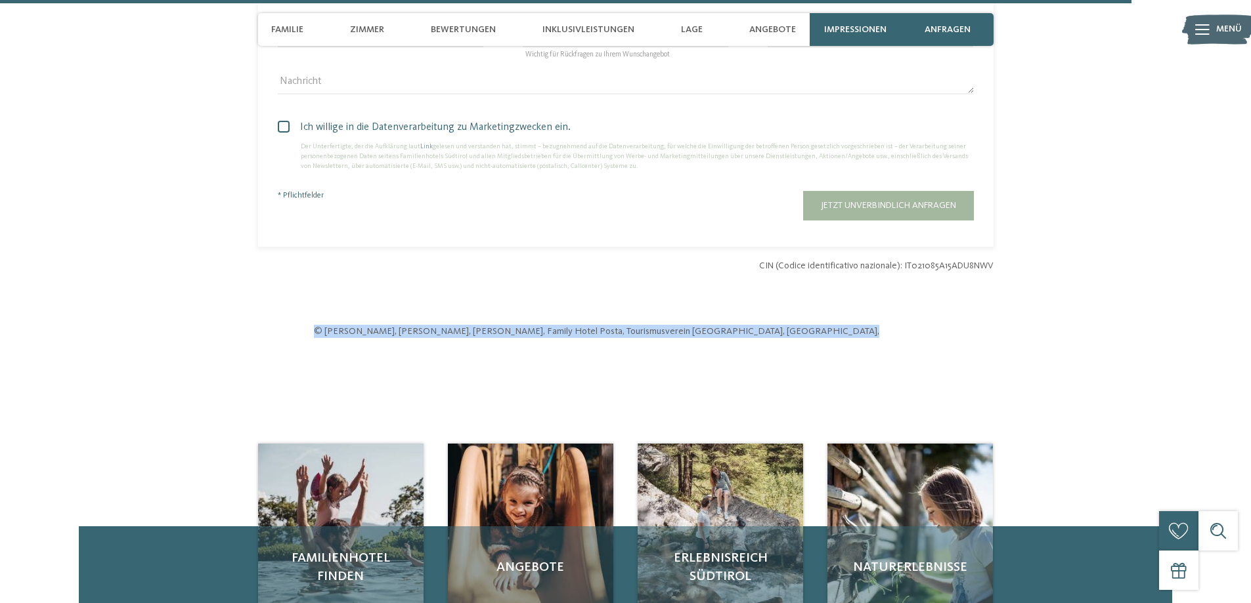
click at [630, 325] on p "© [PERSON_NAME], [PERSON_NAME], [PERSON_NAME], Family Hotel Posta, Tourismusver…" at bounding box center [626, 331] width 624 height 13
click at [595, 325] on p "© [PERSON_NAME], [PERSON_NAME], [PERSON_NAME], Family Hotel Posta, Tourismusver…" at bounding box center [626, 331] width 624 height 13
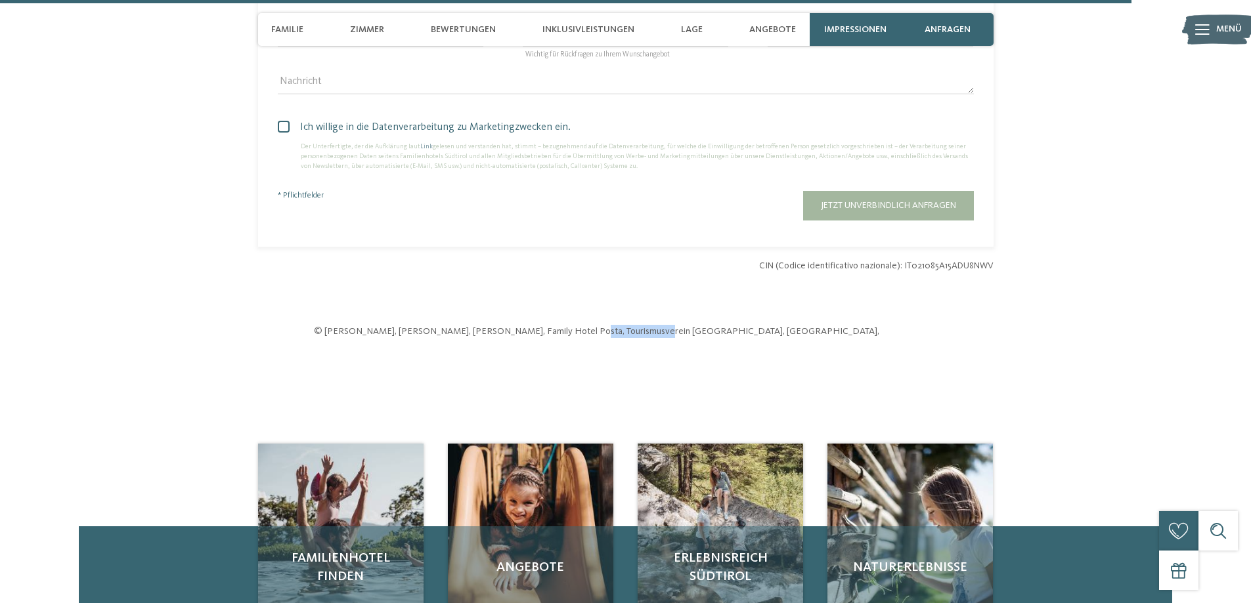
click at [595, 325] on p "© [PERSON_NAME], [PERSON_NAME], [PERSON_NAME], Family Hotel Posta, Tourismusver…" at bounding box center [626, 331] width 624 height 13
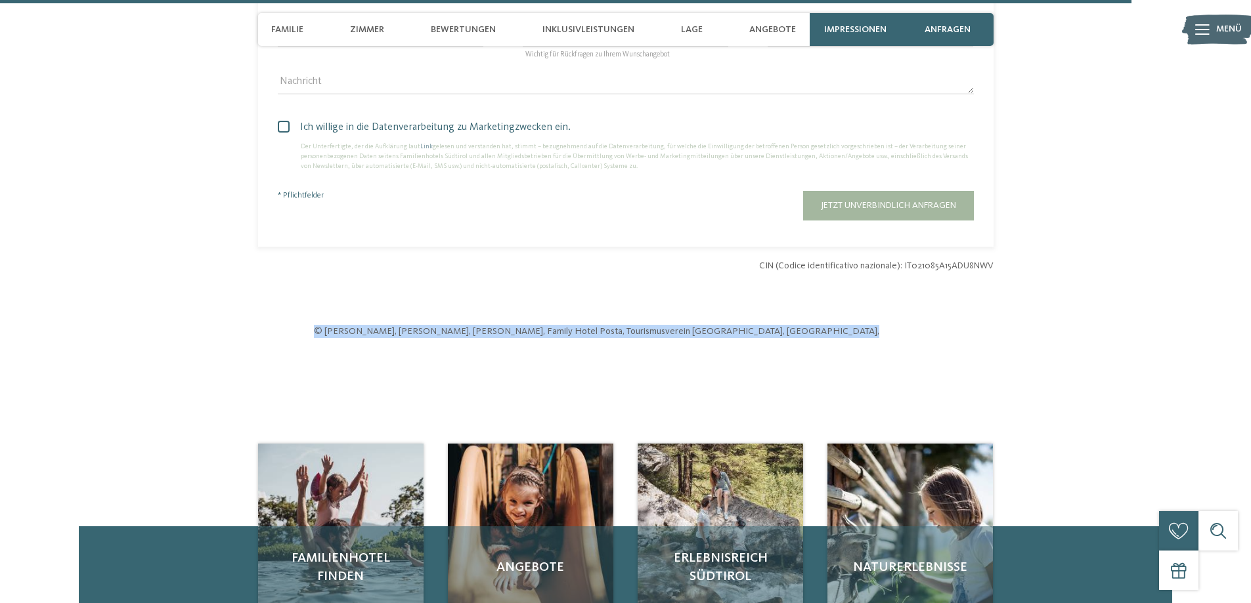
click at [595, 325] on p "© [PERSON_NAME], [PERSON_NAME], [PERSON_NAME], Family Hotel Posta, Tourismusver…" at bounding box center [626, 331] width 624 height 13
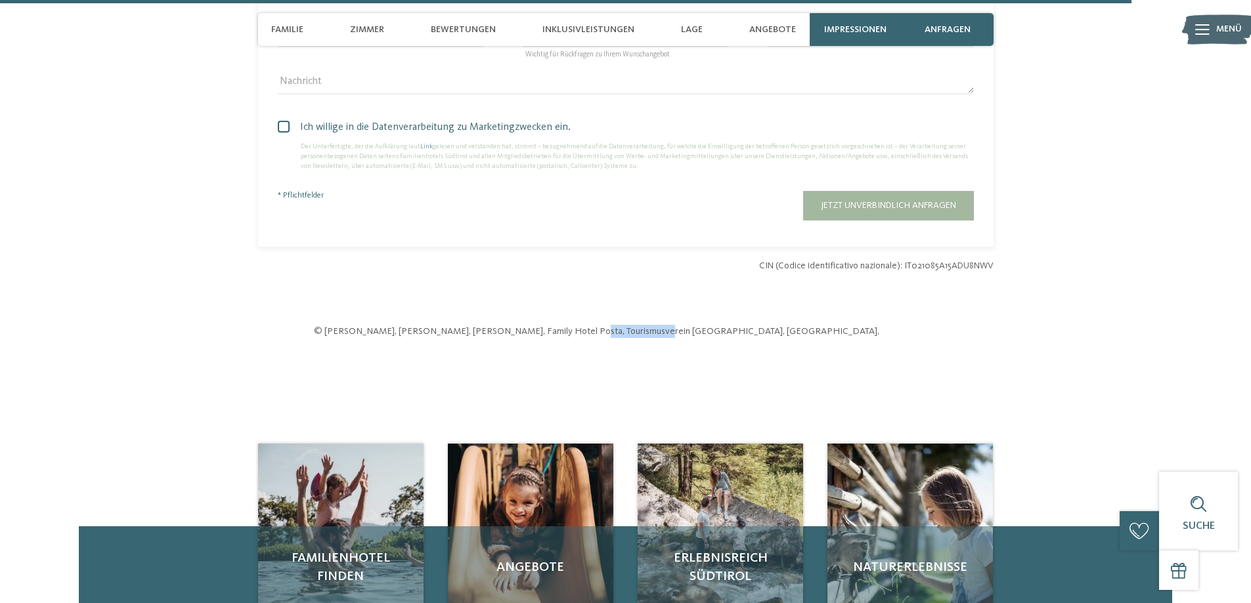
click at [595, 325] on p "© [PERSON_NAME], [PERSON_NAME], [PERSON_NAME], Family Hotel Posta, Tourismusver…" at bounding box center [626, 331] width 624 height 13
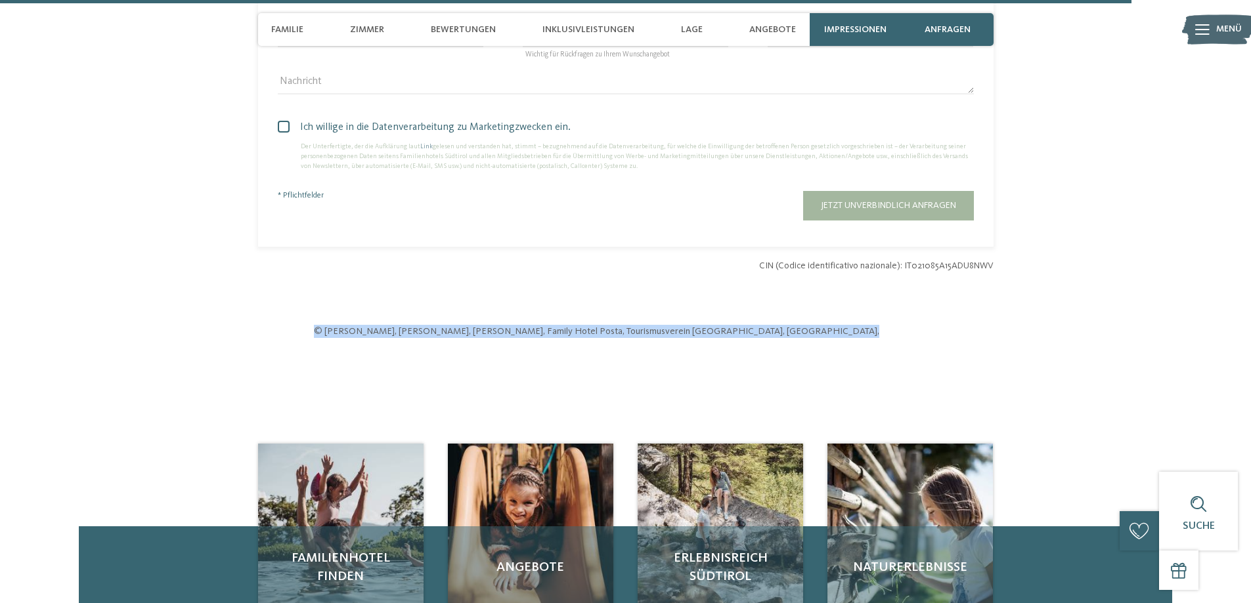
click at [595, 325] on p "© [PERSON_NAME], [PERSON_NAME], [PERSON_NAME], Family Hotel Posta, Tourismusver…" at bounding box center [626, 331] width 624 height 13
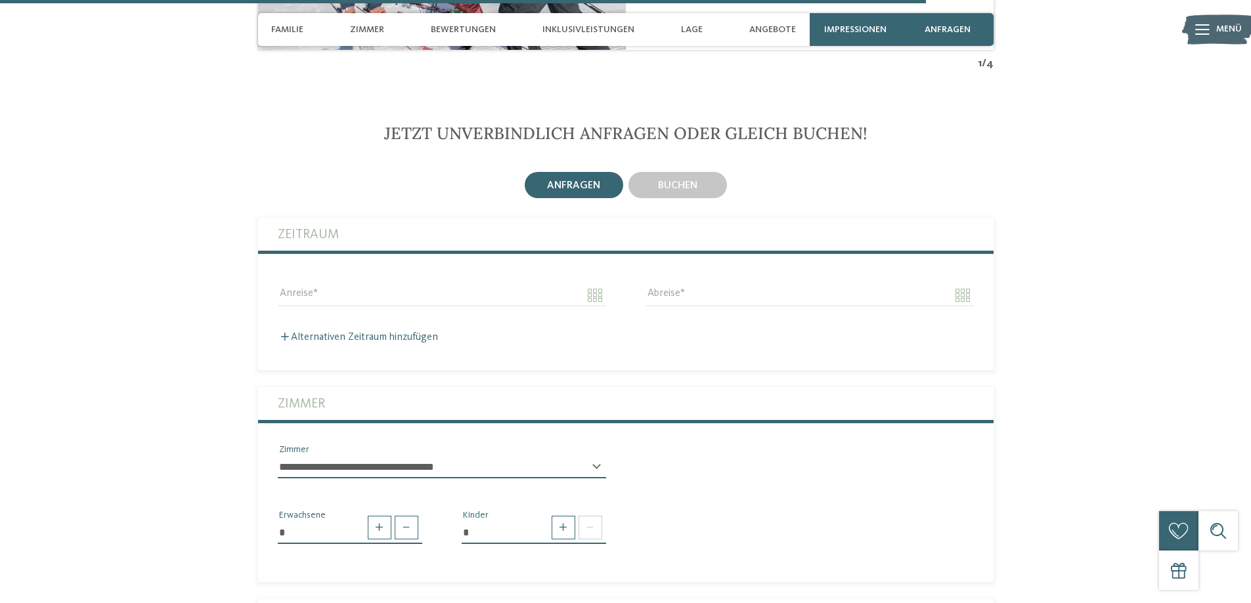
scroll to position [3239, 0]
